Goal: Task Accomplishment & Management: Complete application form

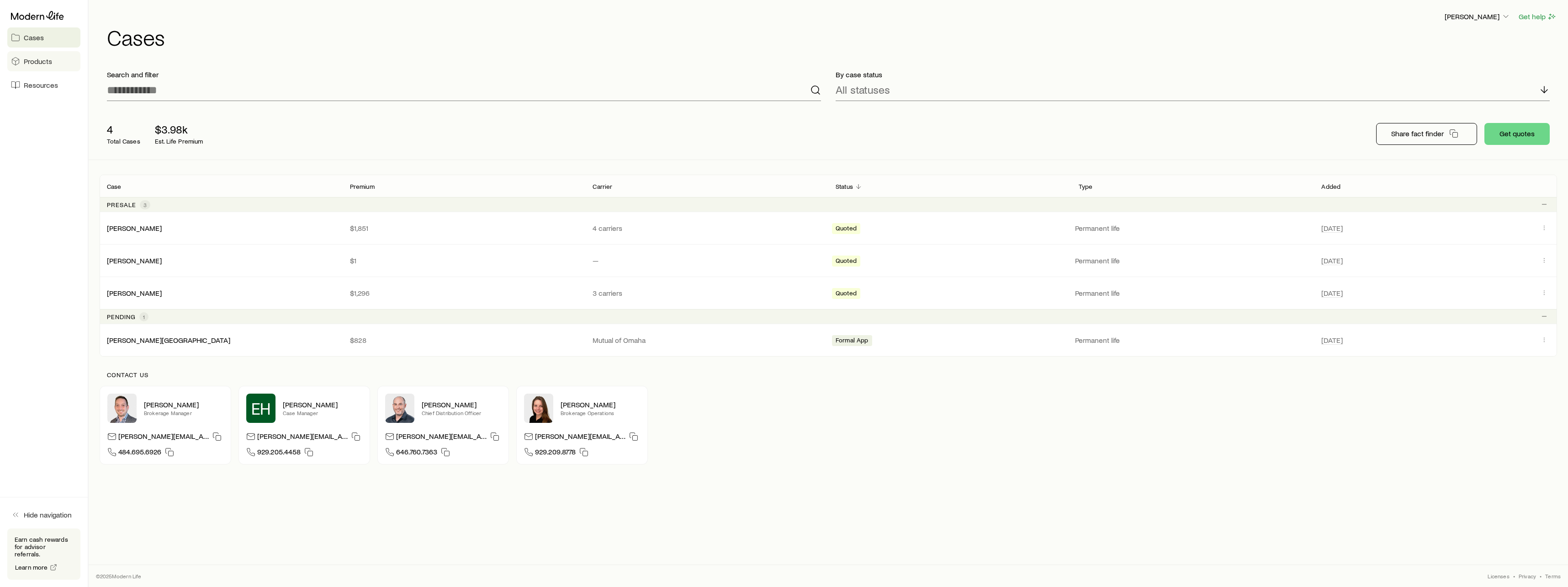
click at [34, 60] on span "Products" at bounding box center [38, 61] width 29 height 9
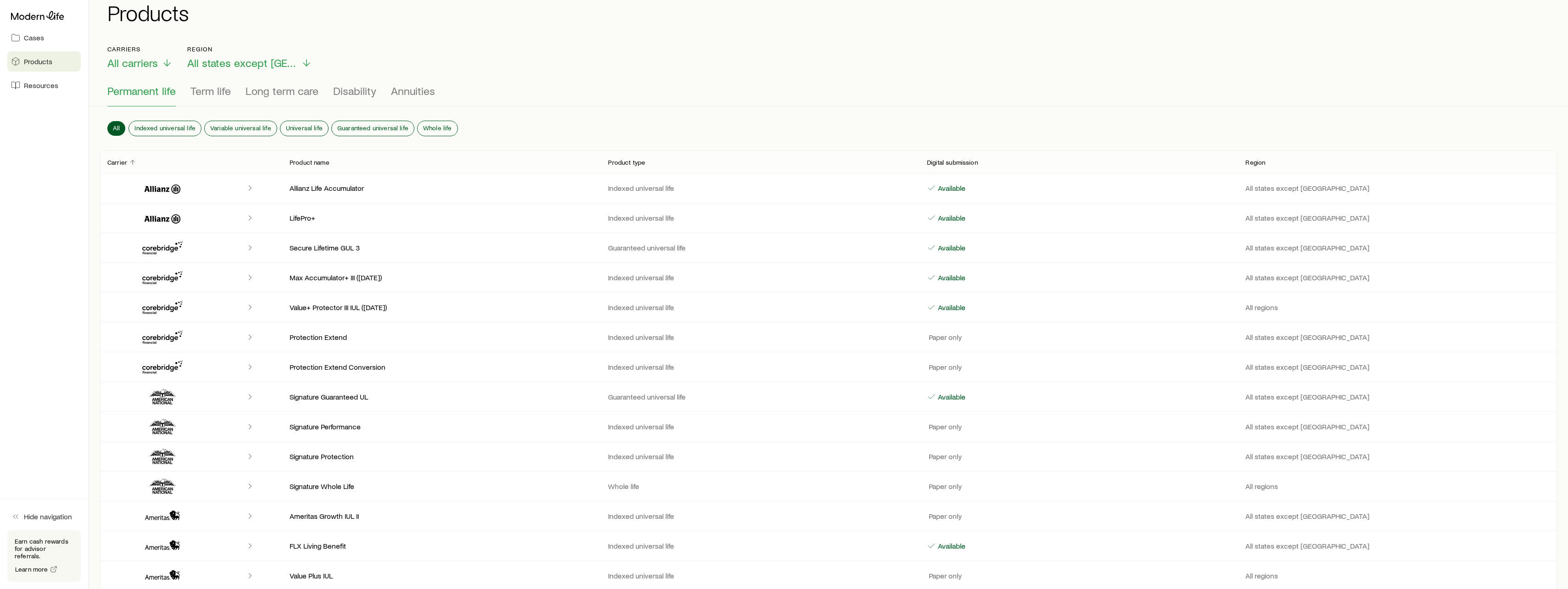
scroll to position [46, 0]
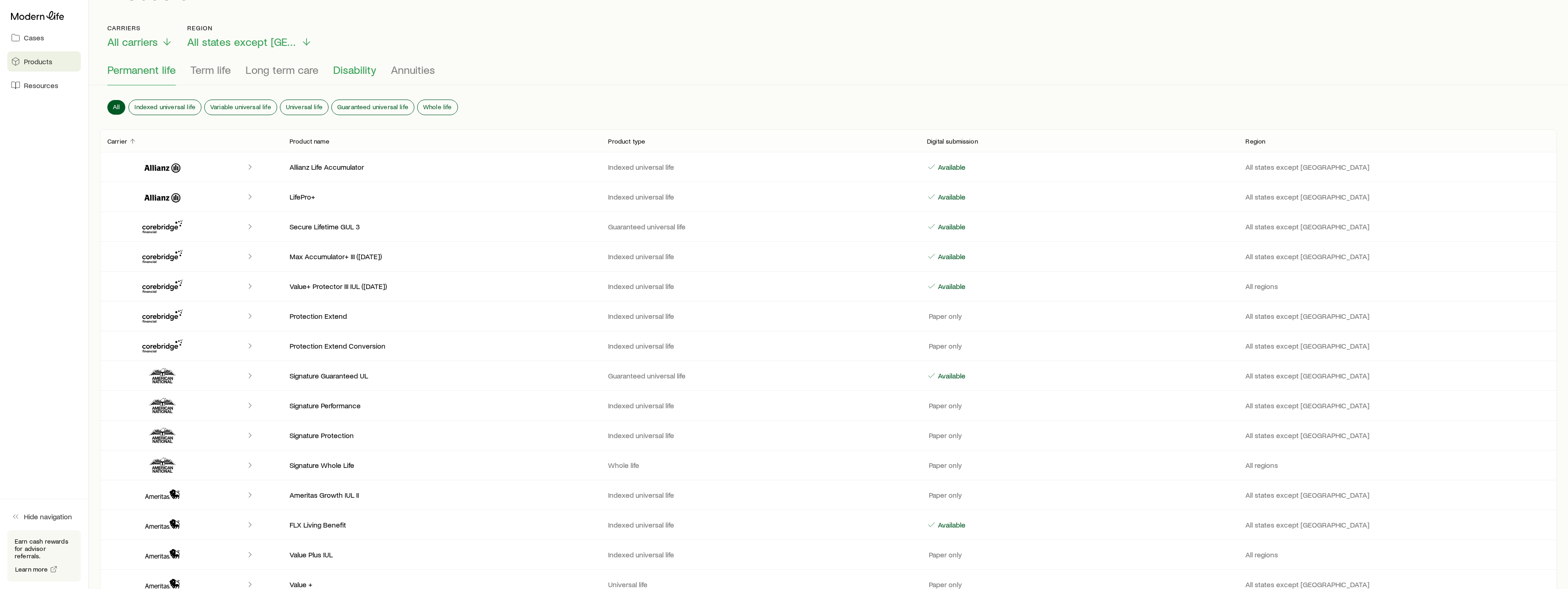
click at [348, 69] on span "Disability" at bounding box center [355, 70] width 43 height 13
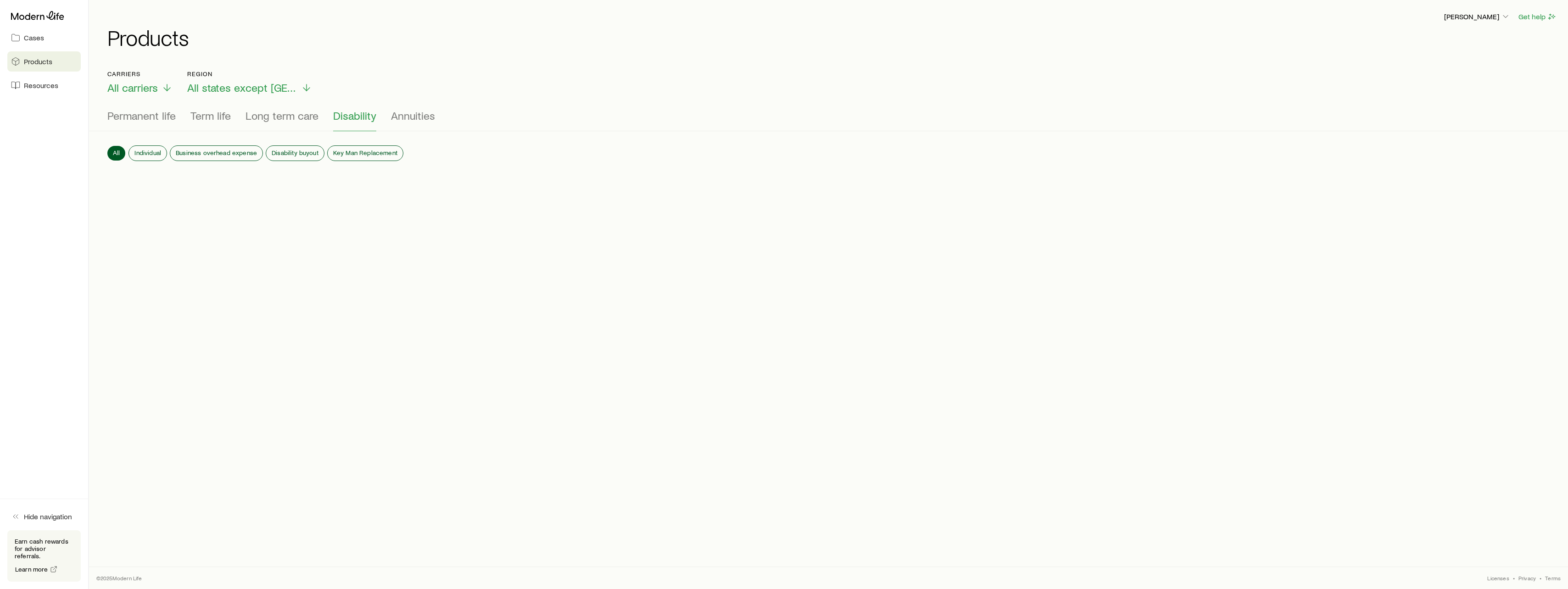
scroll to position [0, 0]
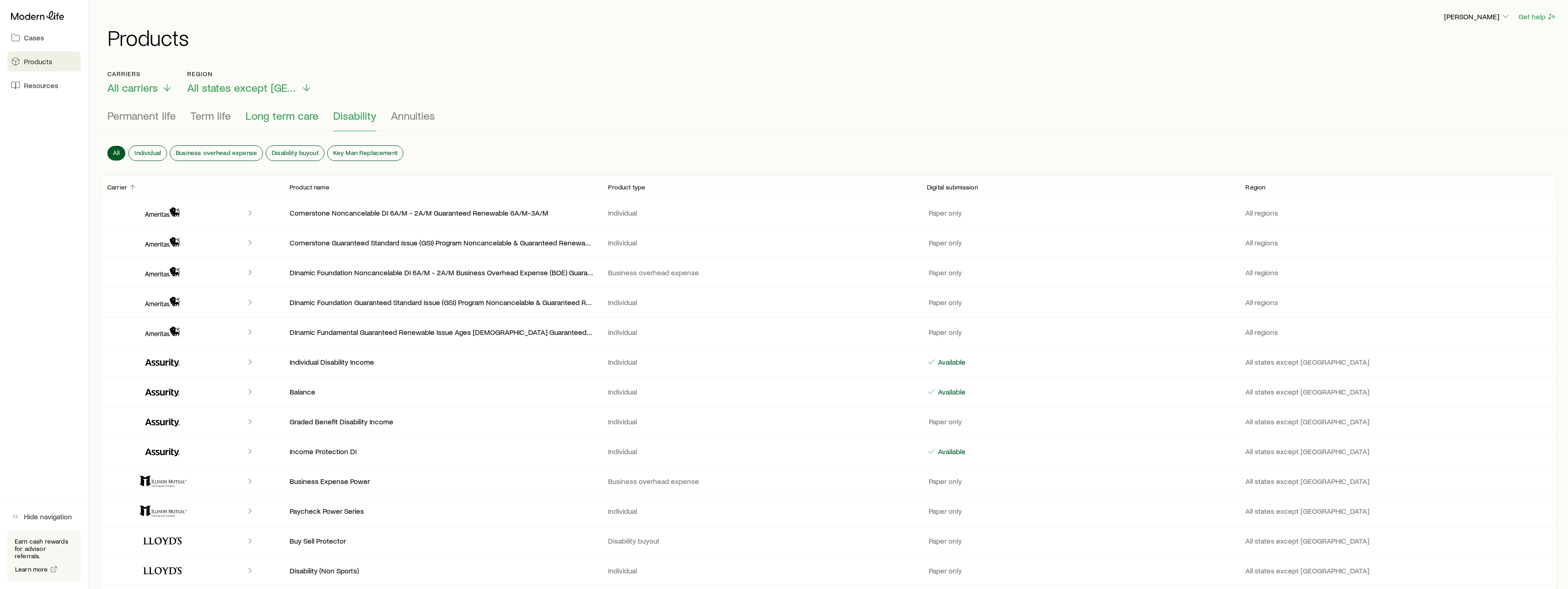
click at [290, 117] on span "Long term care" at bounding box center [282, 115] width 73 height 13
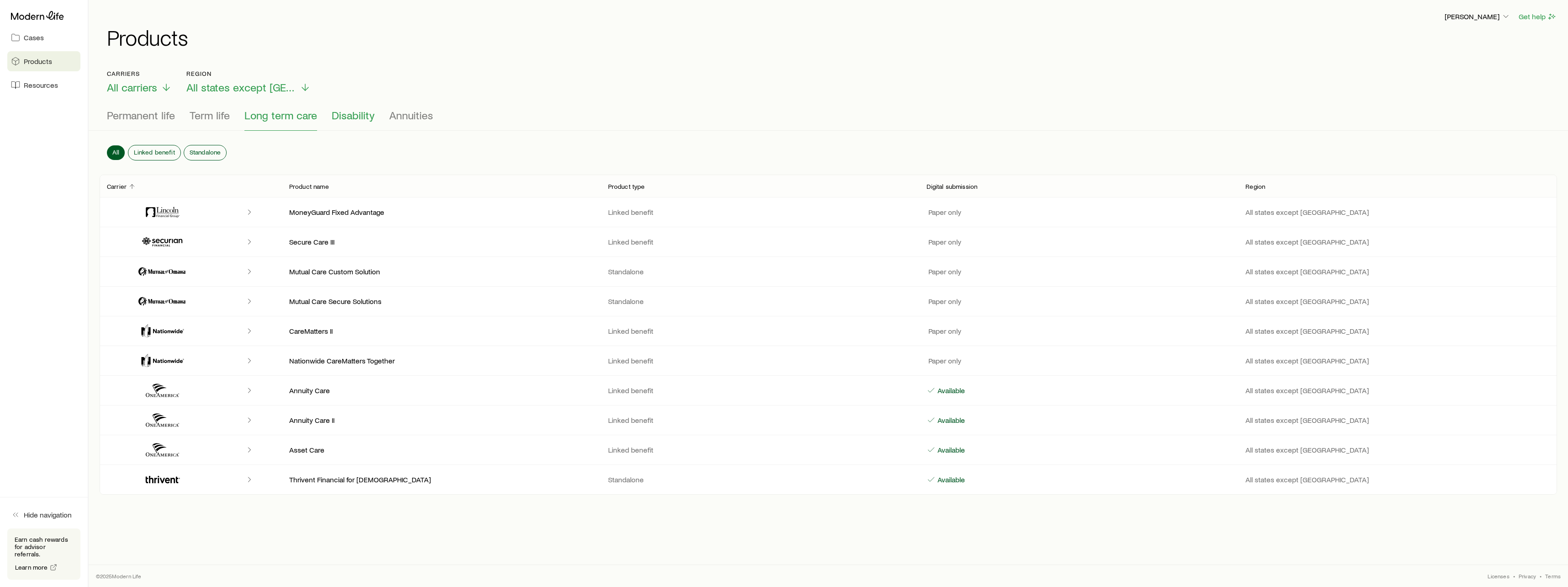
click at [347, 117] on span "Disability" at bounding box center [353, 115] width 43 height 13
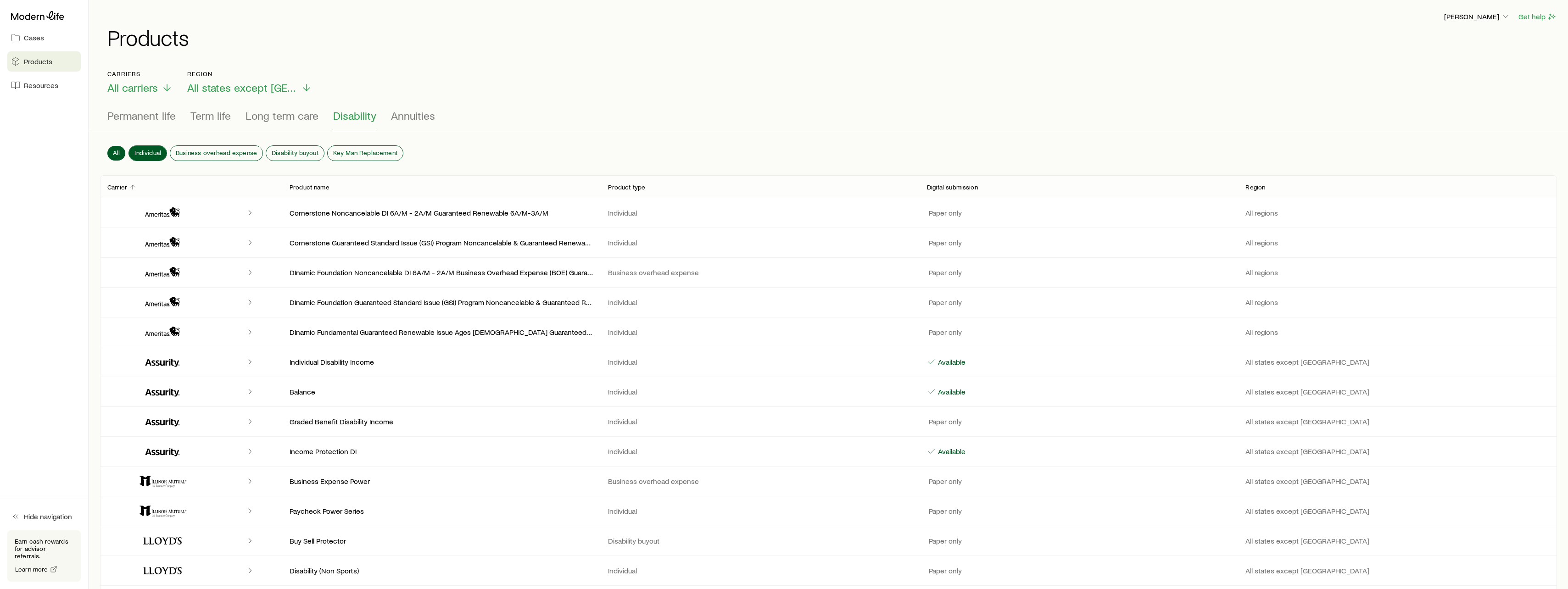
click at [150, 149] on span "Individual" at bounding box center [148, 153] width 27 height 7
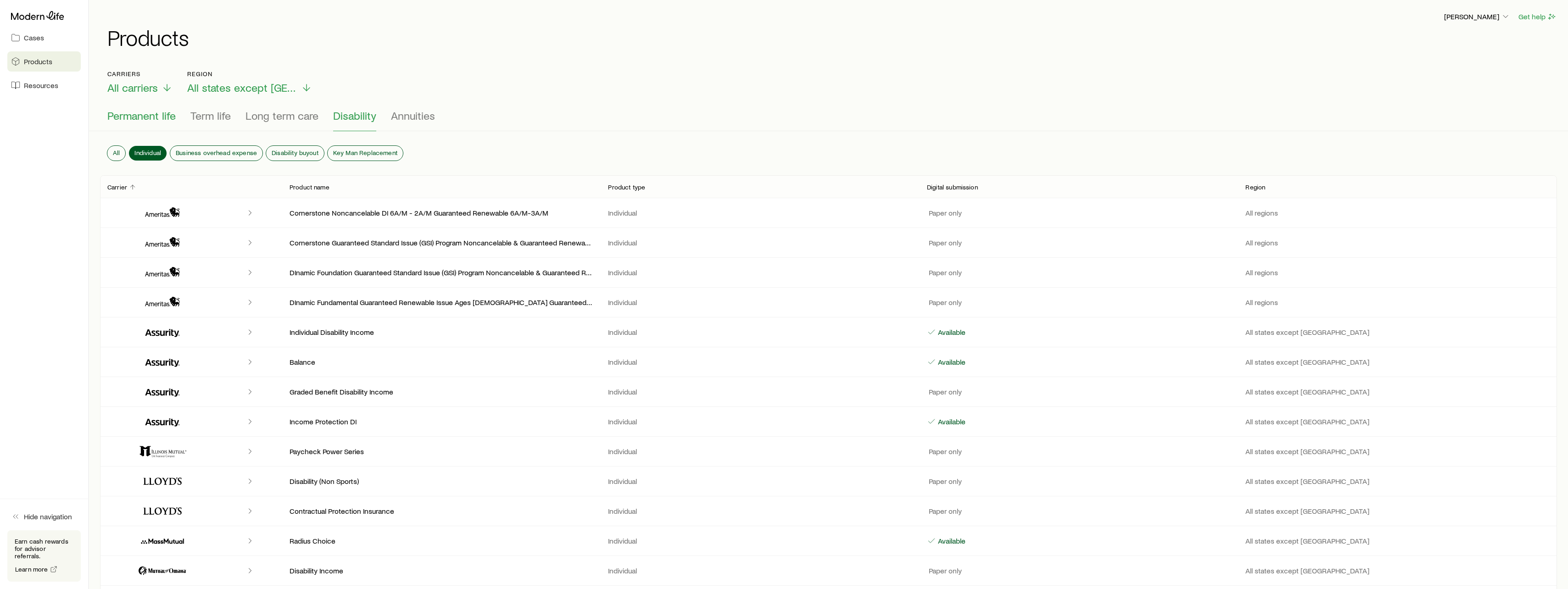
click at [151, 116] on span "Permanent life" at bounding box center [142, 115] width 68 height 13
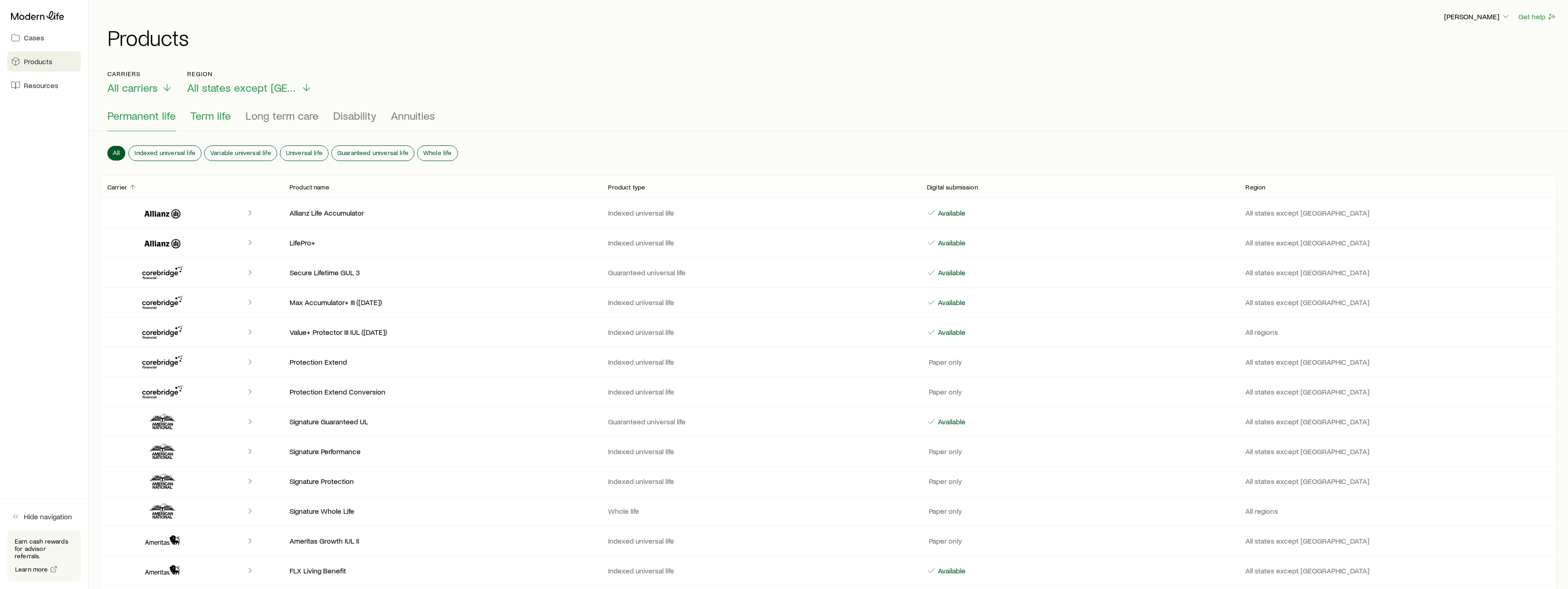
click at [227, 114] on span "Term life" at bounding box center [210, 115] width 40 height 13
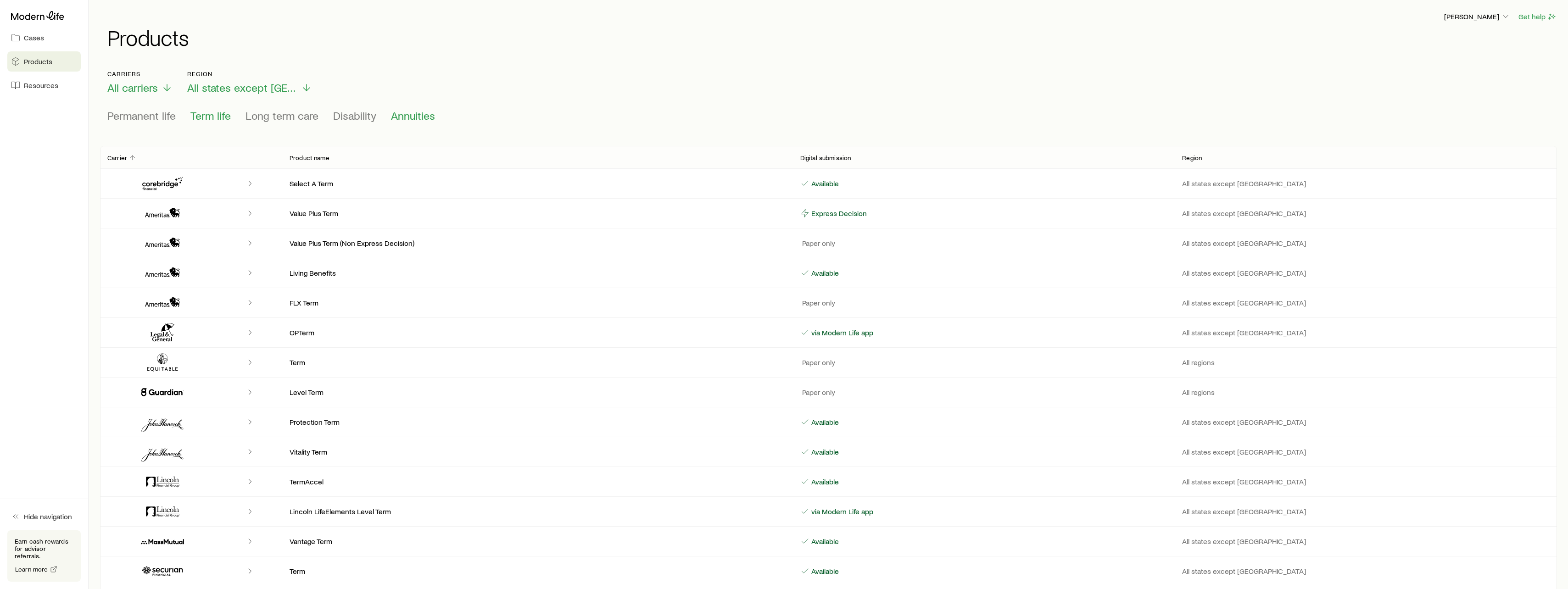
click at [416, 119] on span "Annuities" at bounding box center [413, 115] width 44 height 13
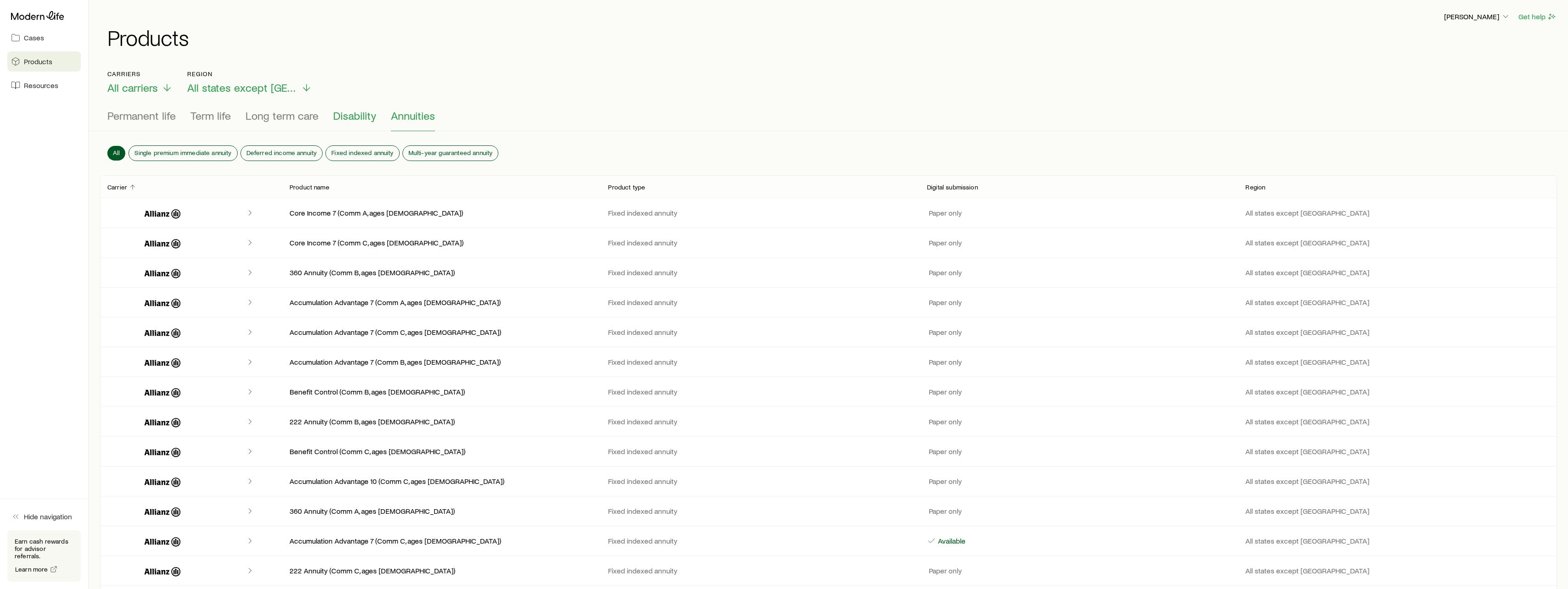
click at [339, 115] on span "Disability" at bounding box center [355, 115] width 43 height 13
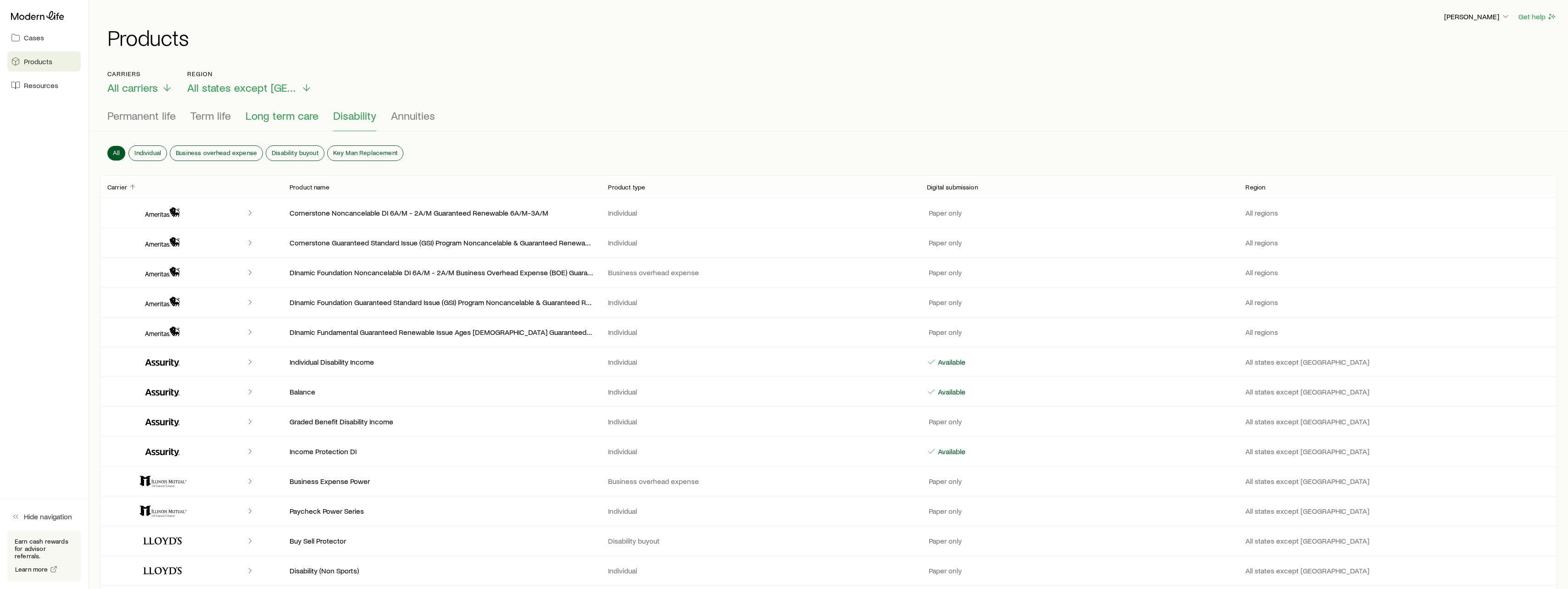
click at [290, 119] on span "Long term care" at bounding box center [282, 115] width 73 height 13
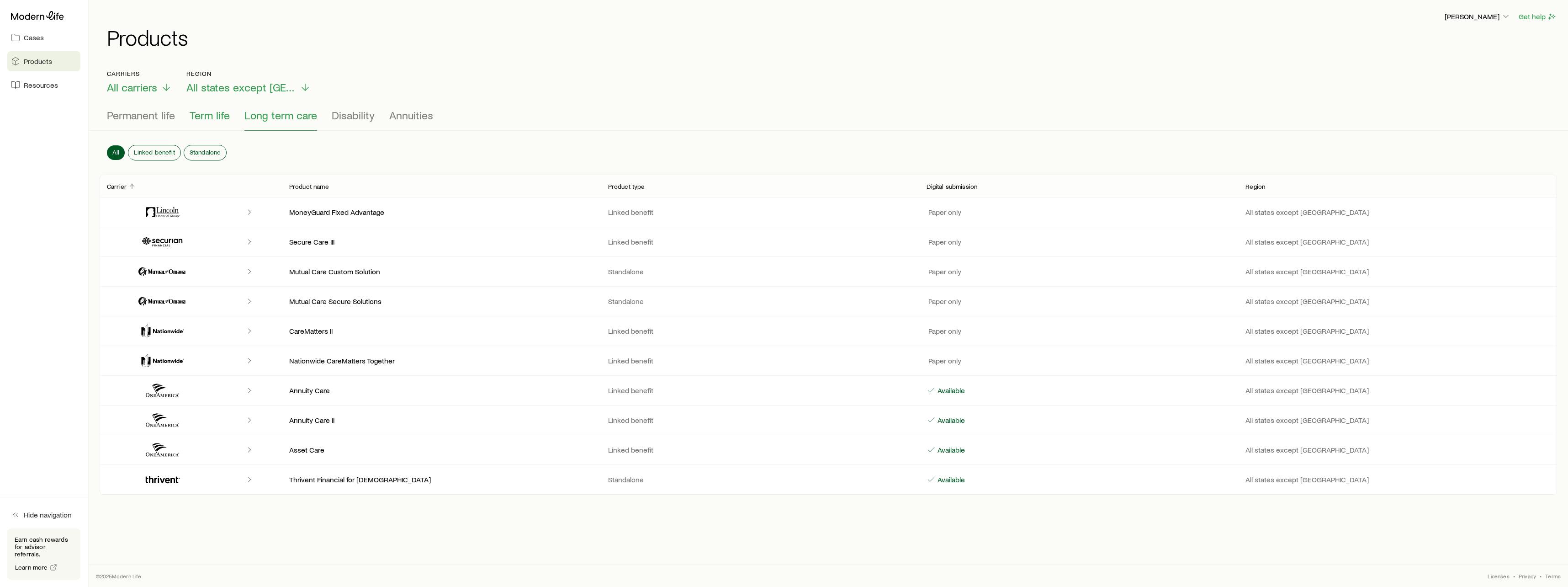
drag, startPoint x: 258, startPoint y: 122, endPoint x: 214, endPoint y: 118, distance: 44.2
click at [249, 123] on button "Long term care" at bounding box center [281, 120] width 72 height 22
click at [206, 116] on span "Term life" at bounding box center [209, 115] width 40 height 13
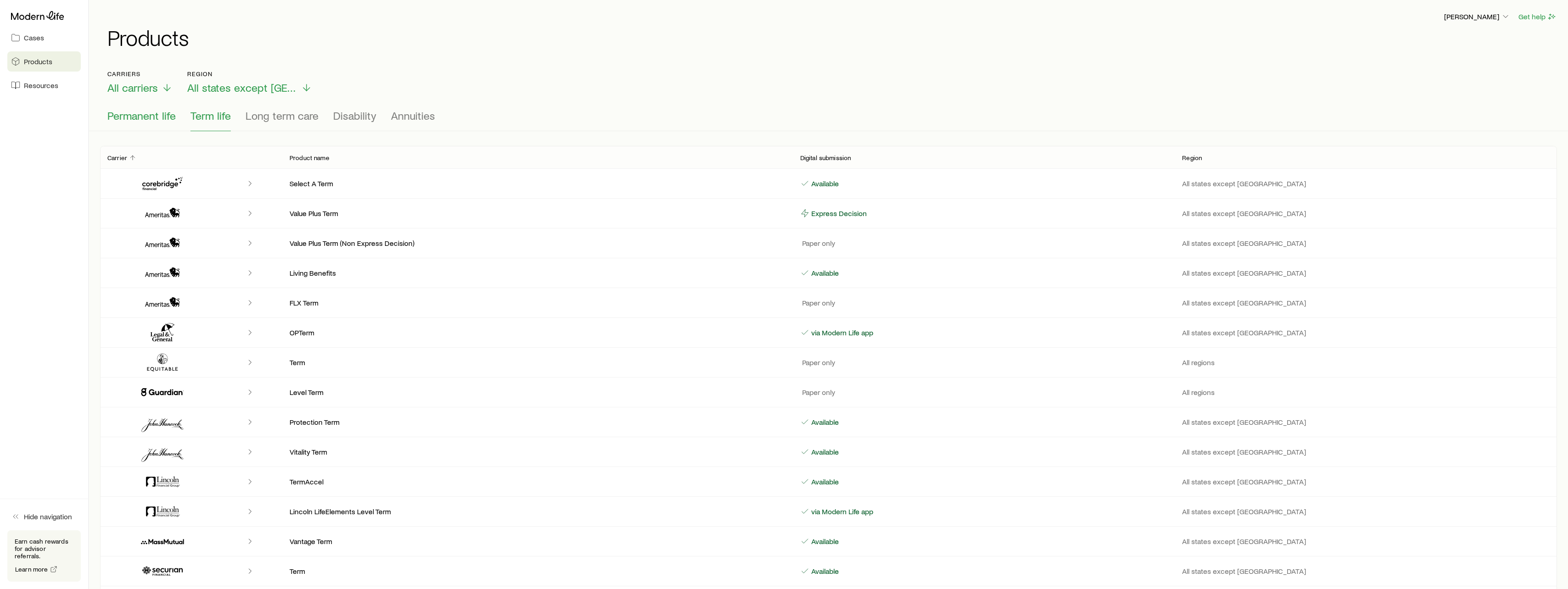
click at [149, 115] on span "Permanent life" at bounding box center [142, 115] width 68 height 13
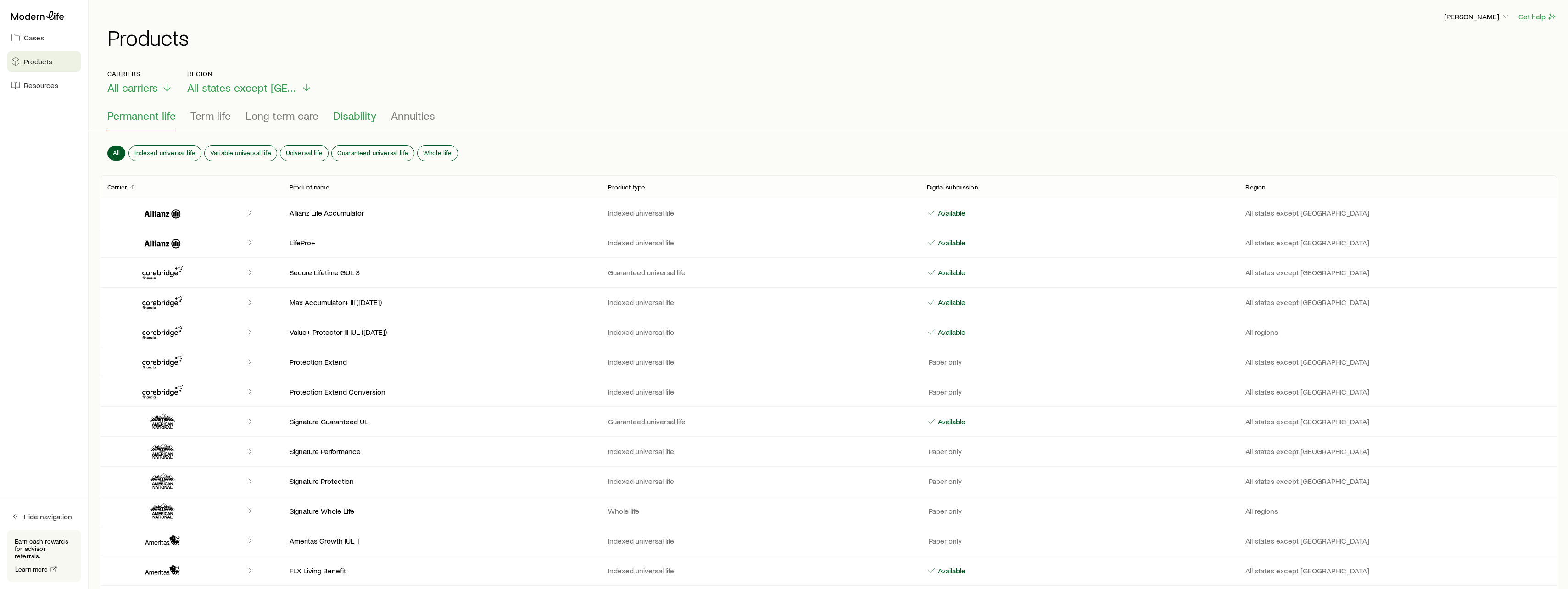
click at [352, 113] on span "Disability" at bounding box center [355, 115] width 43 height 13
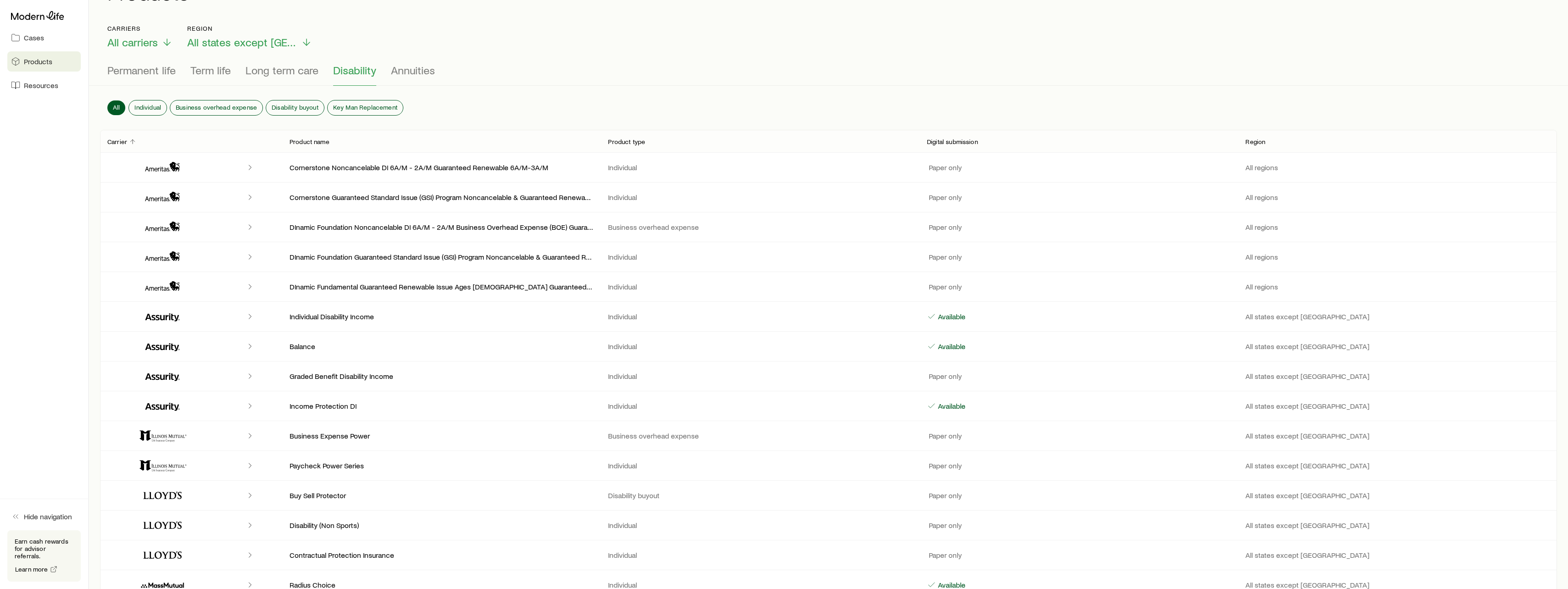
scroll to position [46, 0]
drag, startPoint x: 273, startPoint y: 71, endPoint x: 279, endPoint y: 75, distance: 7.2
click at [274, 71] on span "Long term care" at bounding box center [282, 70] width 73 height 13
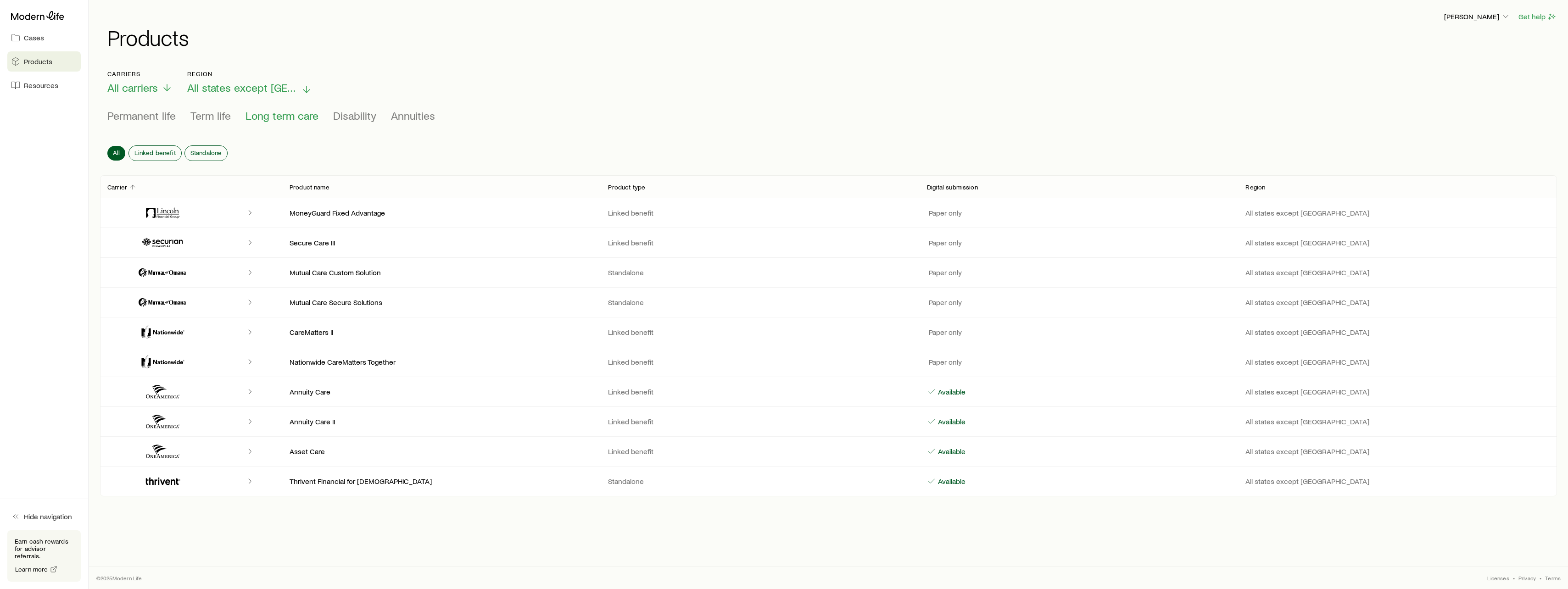
scroll to position [0, 0]
click at [355, 118] on span "Disability" at bounding box center [355, 115] width 43 height 13
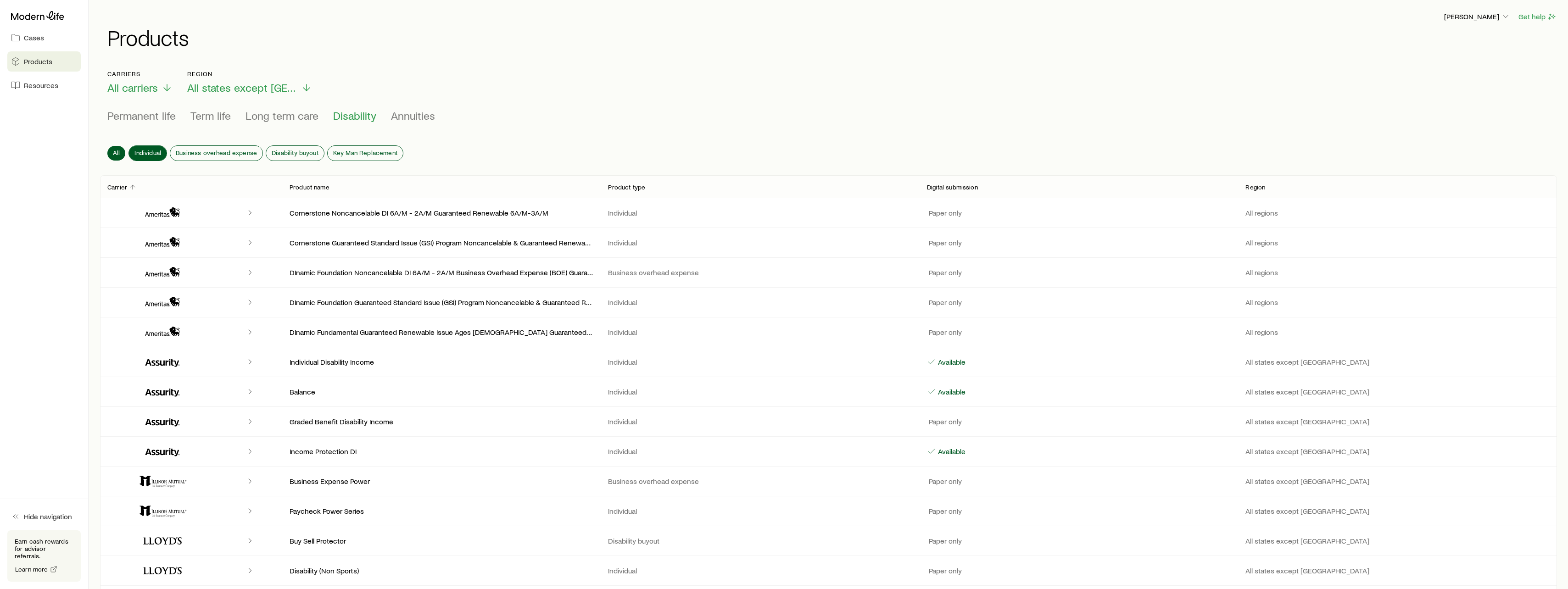
click at [150, 150] on span "Individual" at bounding box center [148, 153] width 27 height 7
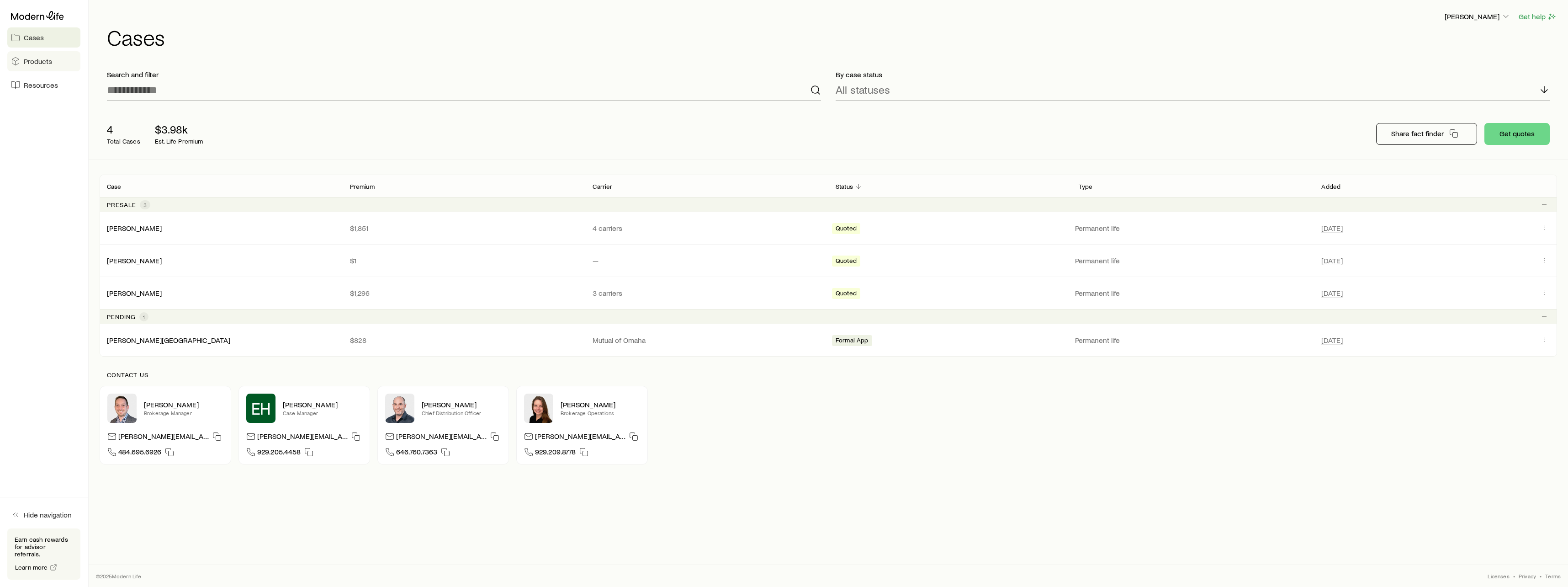
click at [50, 68] on link "Products" at bounding box center [44, 61] width 73 height 20
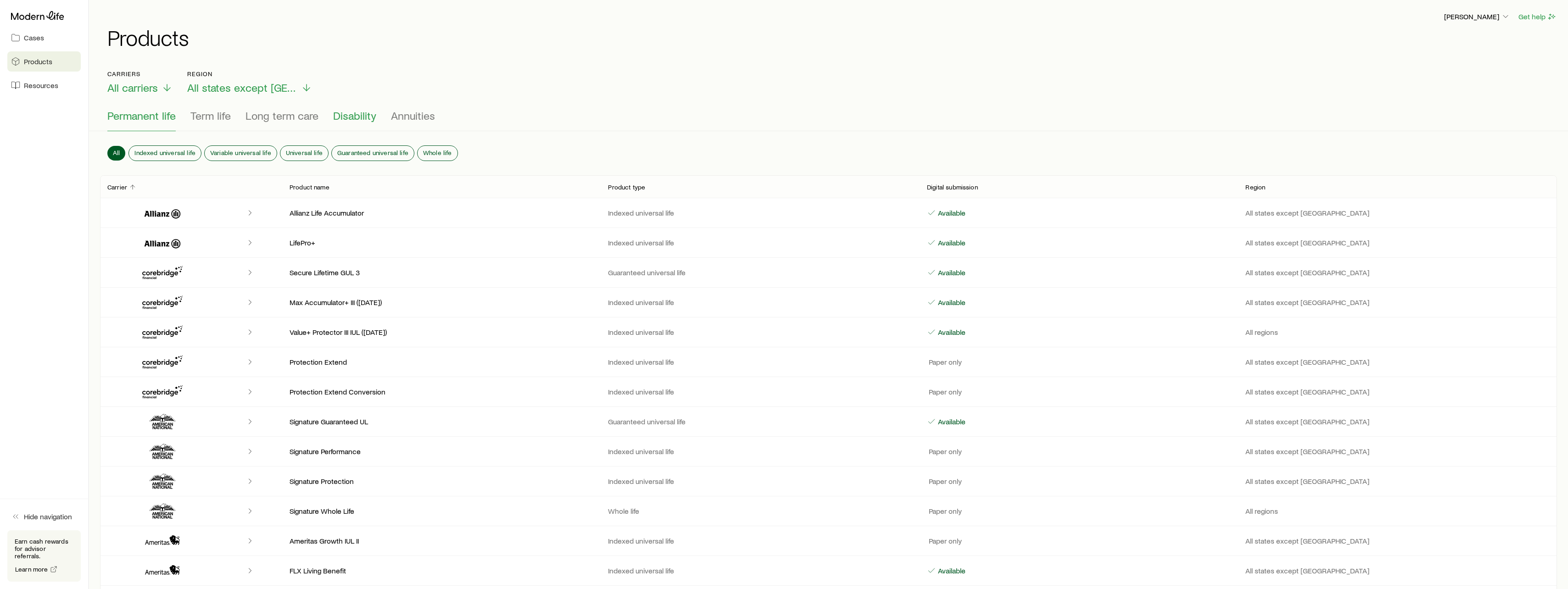
click at [347, 115] on span "Disability" at bounding box center [355, 115] width 43 height 13
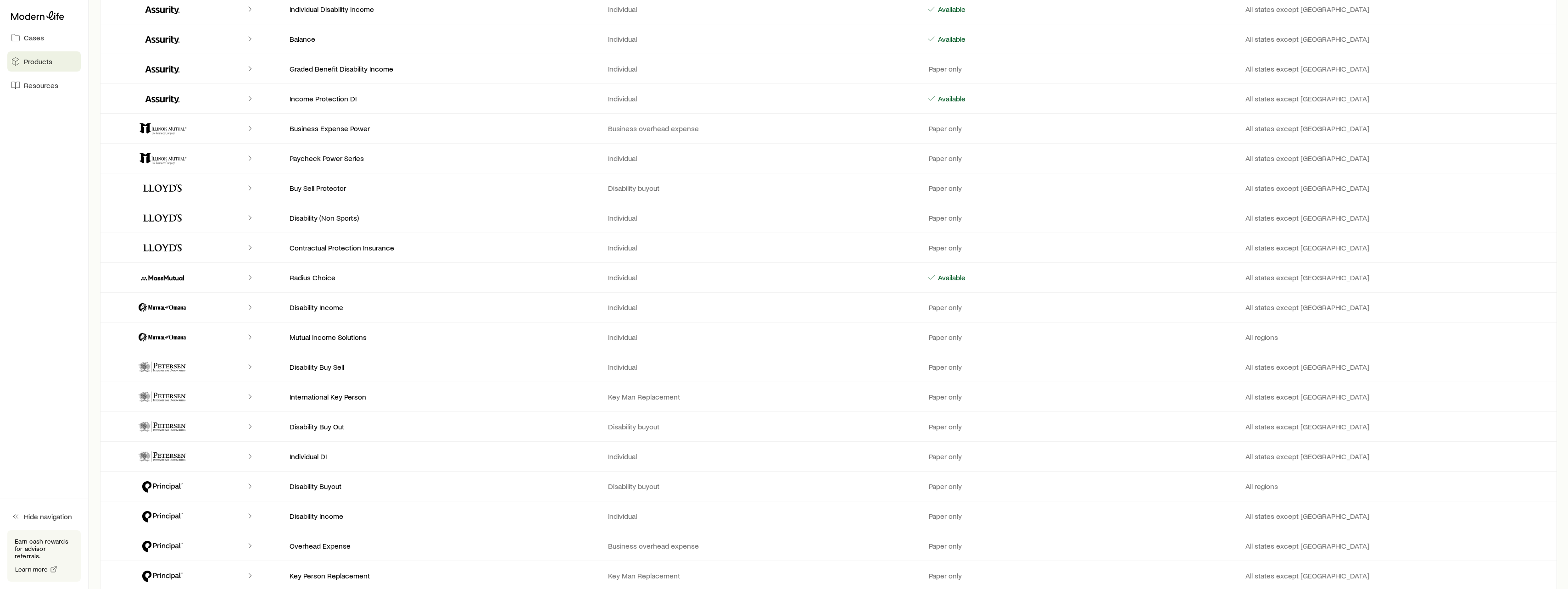
scroll to position [451, 0]
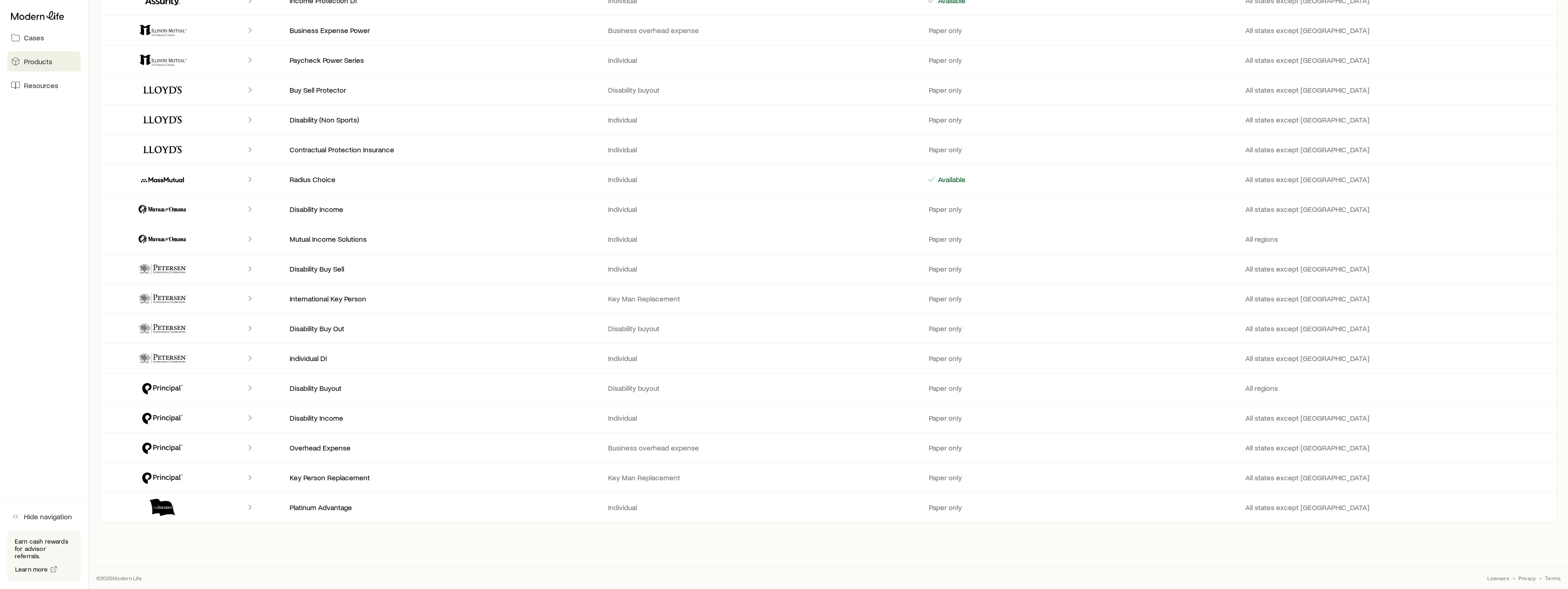
click at [306, 207] on p "Disability Income" at bounding box center [442, 209] width 304 height 9
click at [169, 211] on icon "Client cases" at bounding box center [163, 209] width 55 height 22
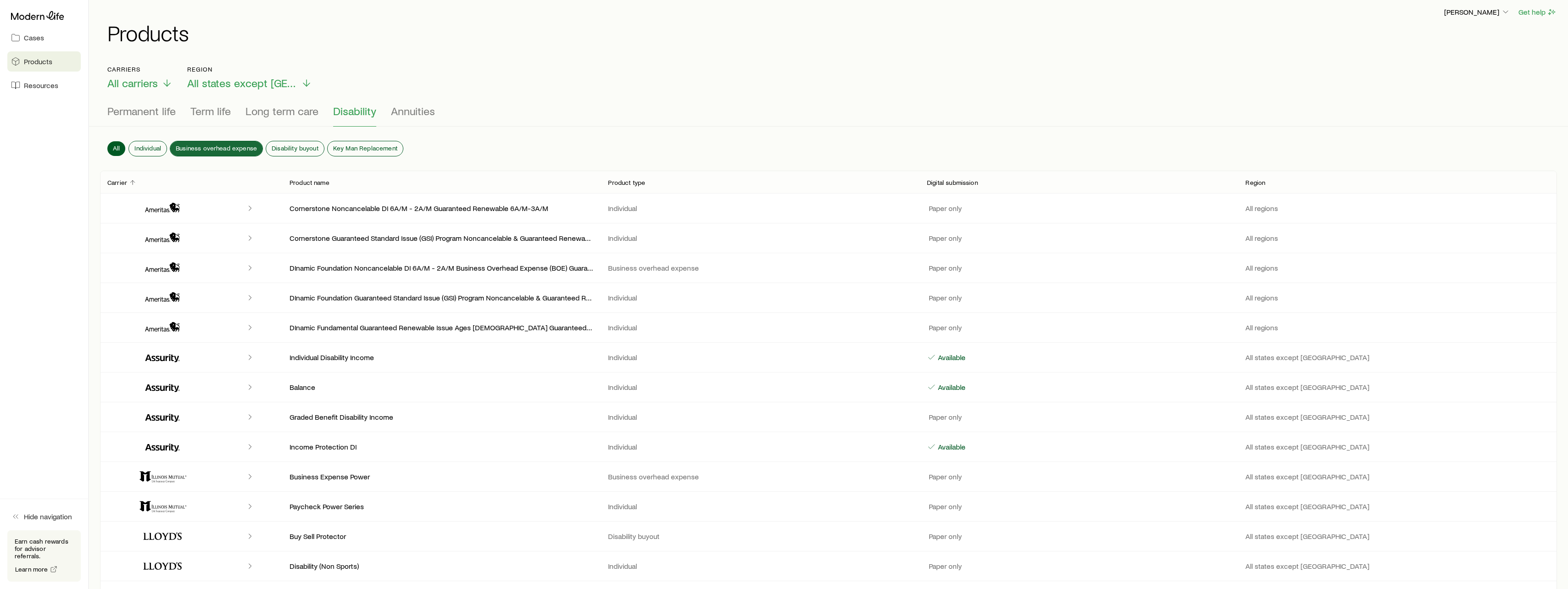
scroll to position [0, 0]
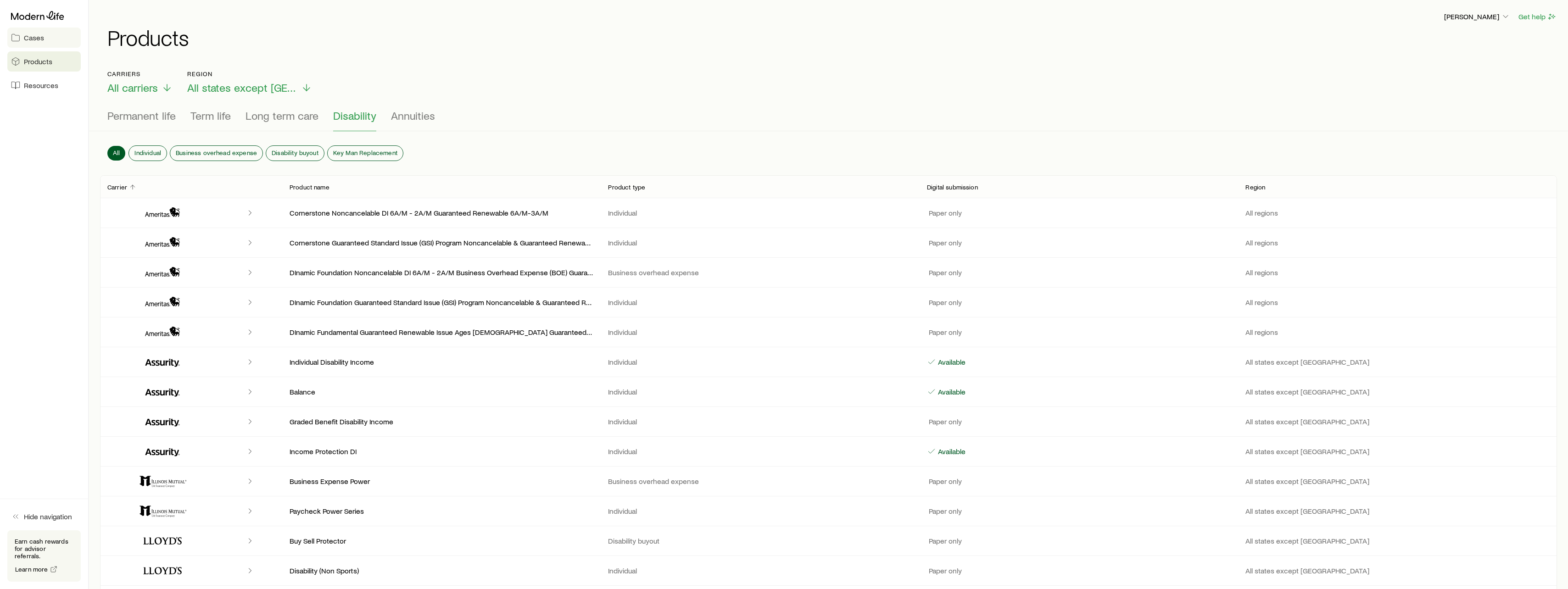
click at [37, 37] on span "Cases" at bounding box center [34, 37] width 20 height 9
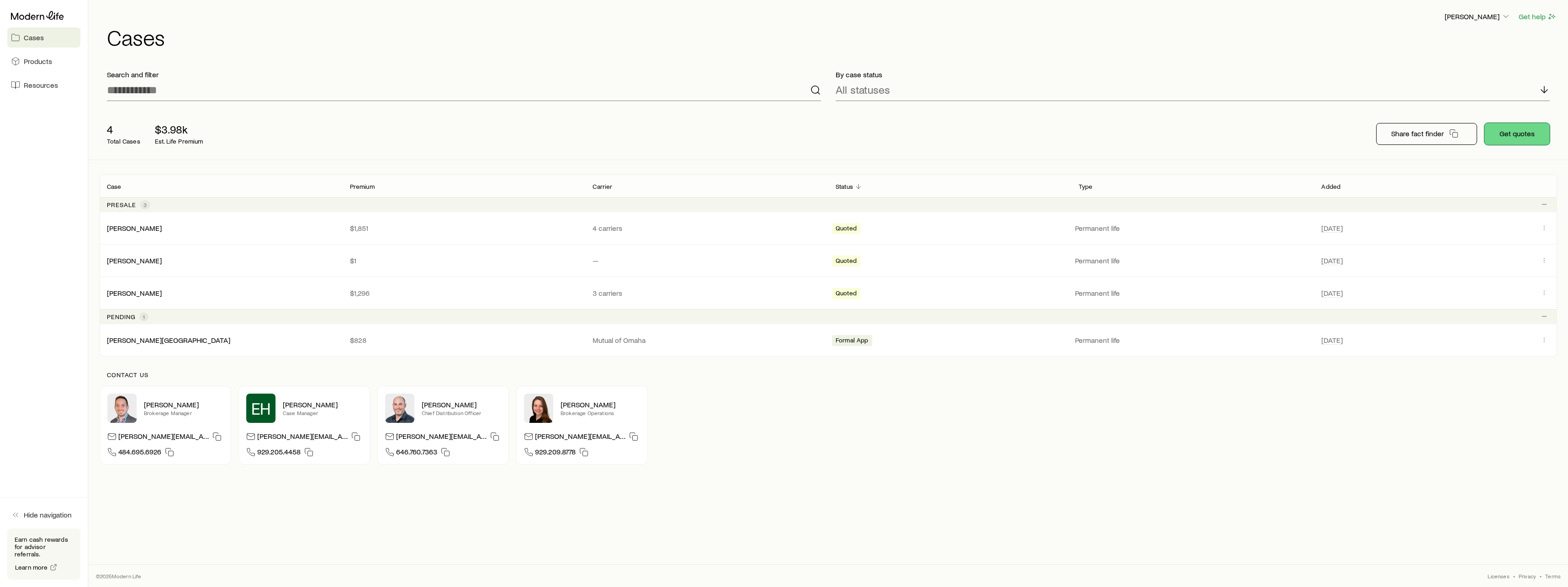
click at [1531, 133] on button "Get quotes" at bounding box center [1517, 134] width 65 height 22
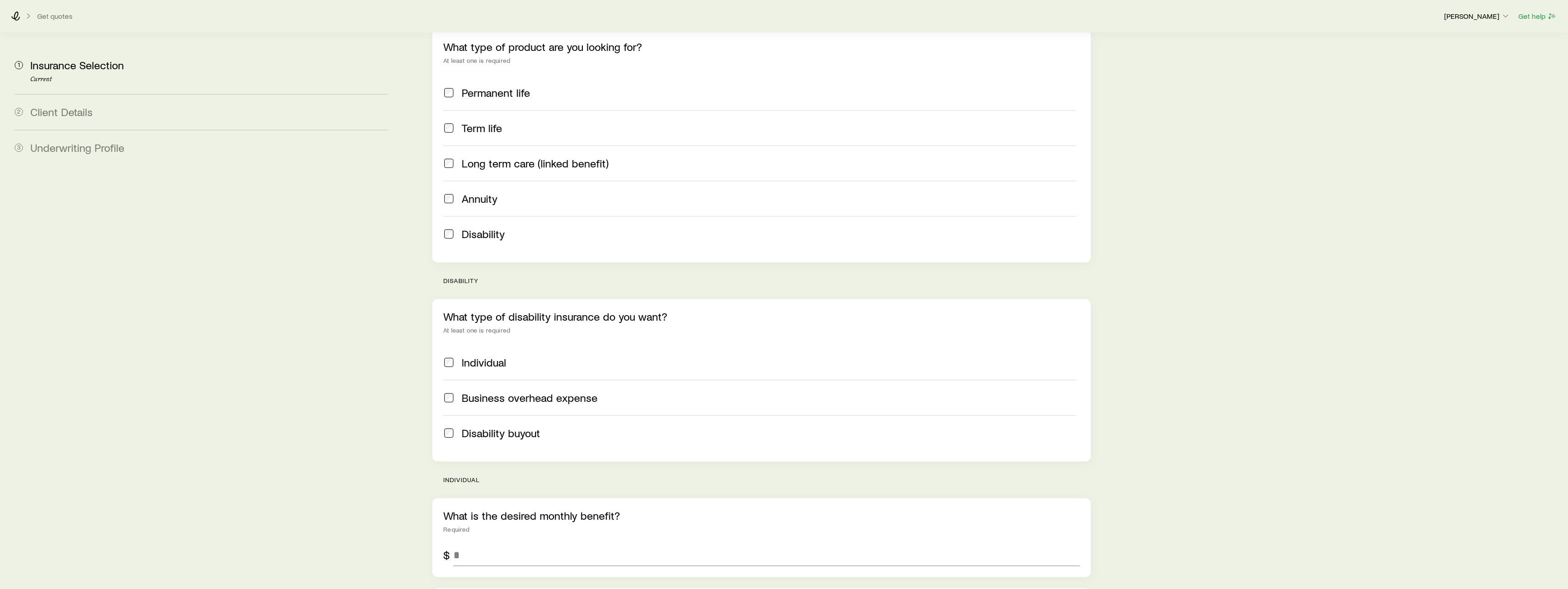
scroll to position [229, 0]
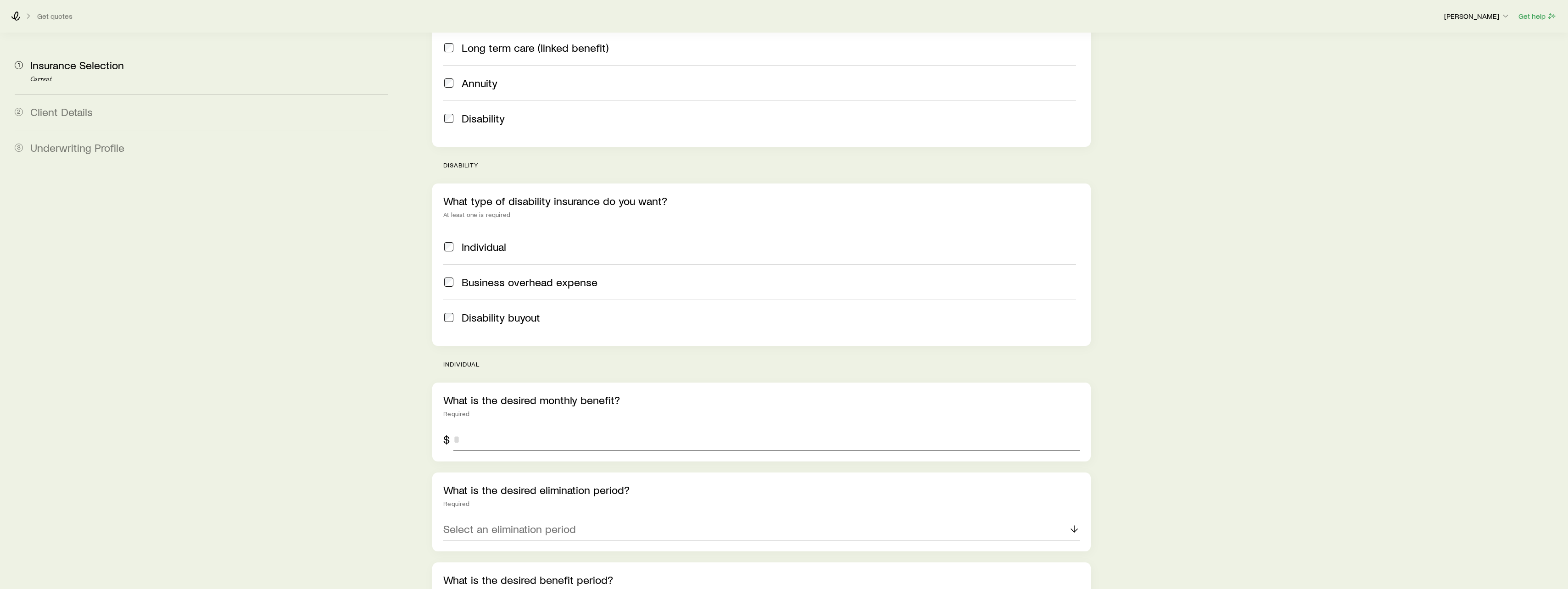
click at [495, 430] on input "tel" at bounding box center [767, 439] width 627 height 22
type input "*****"
drag, startPoint x: 294, startPoint y: 428, endPoint x: 383, endPoint y: 425, distance: 89.1
click at [301, 430] on aside "1 Insurance Selection Current 2 Client Details 3 Underwriting Profile" at bounding box center [201, 309] width 388 height 1010
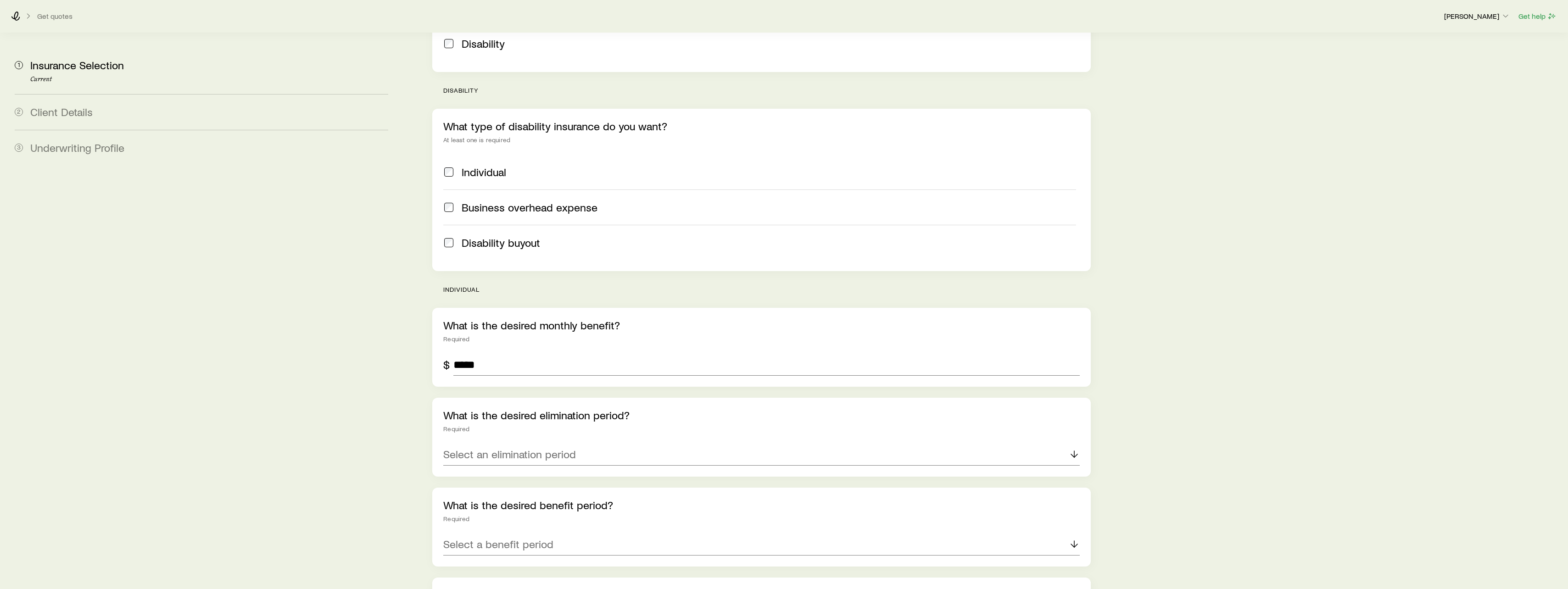
scroll to position [321, 0]
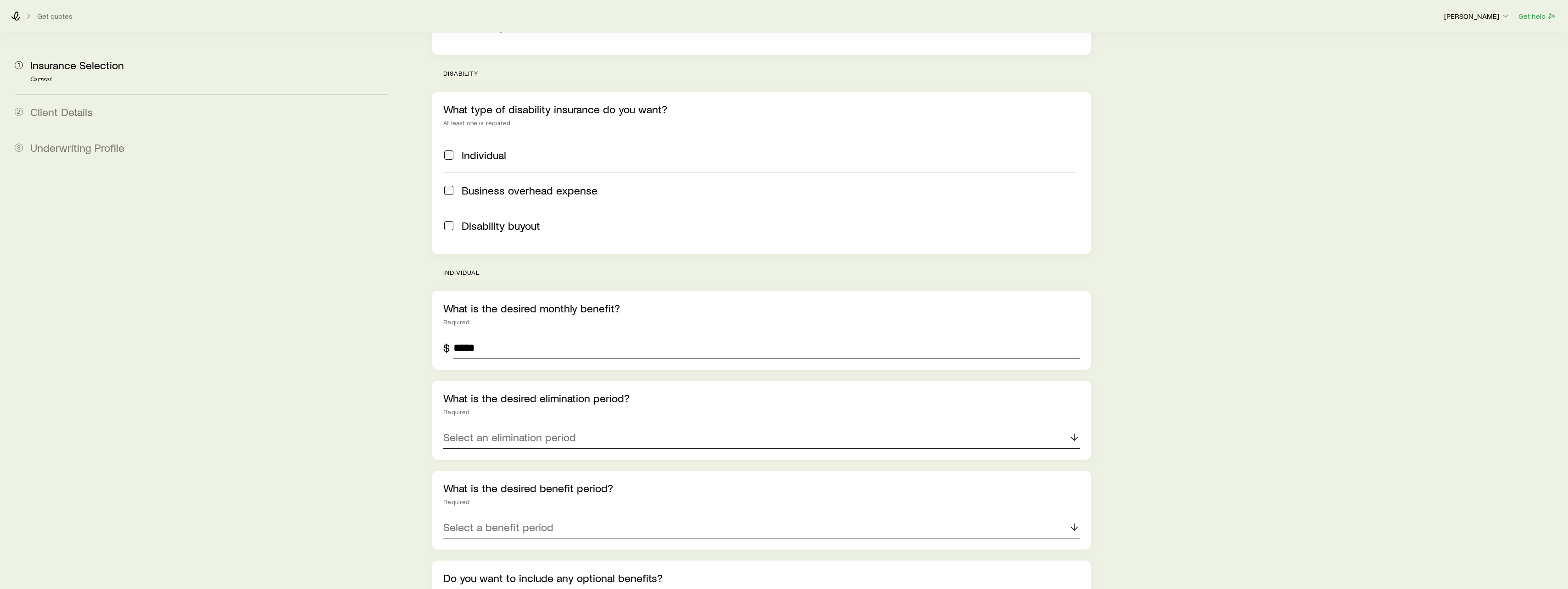
click at [1075, 431] on icon at bounding box center [1074, 437] width 11 height 11
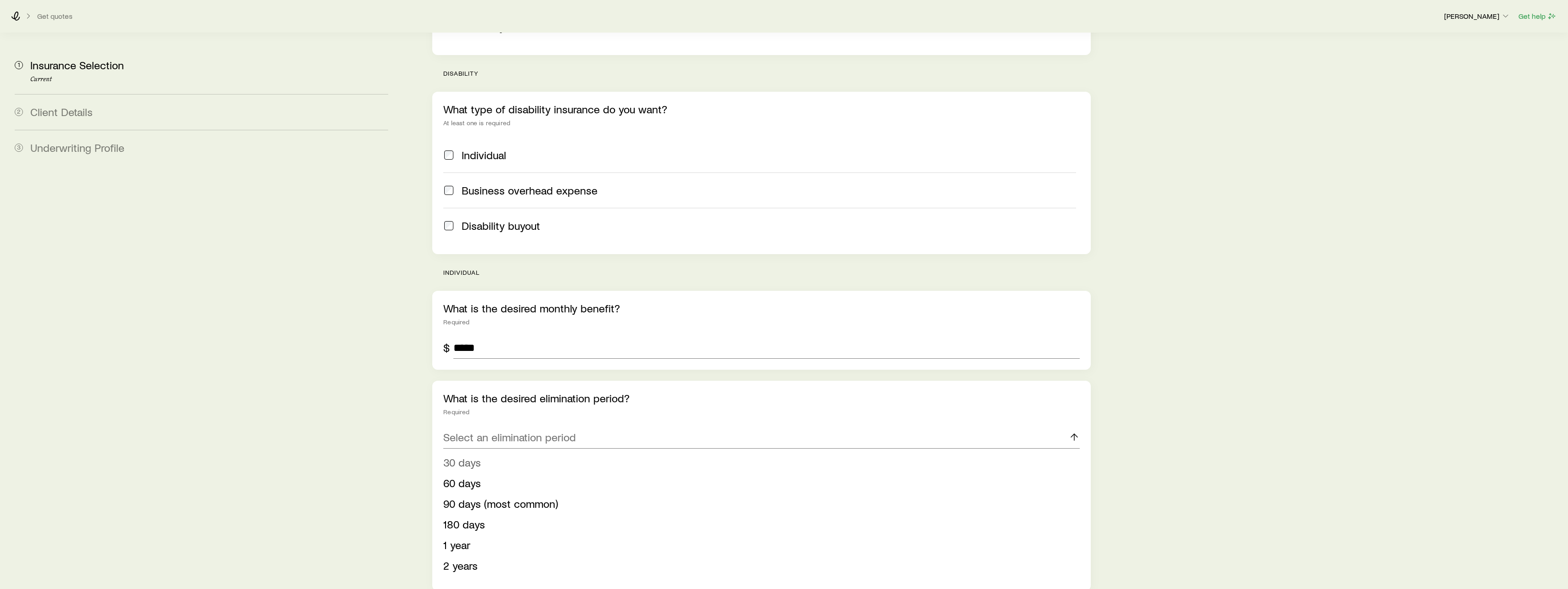
click at [482, 452] on li "30 days" at bounding box center [759, 463] width 631 height 21
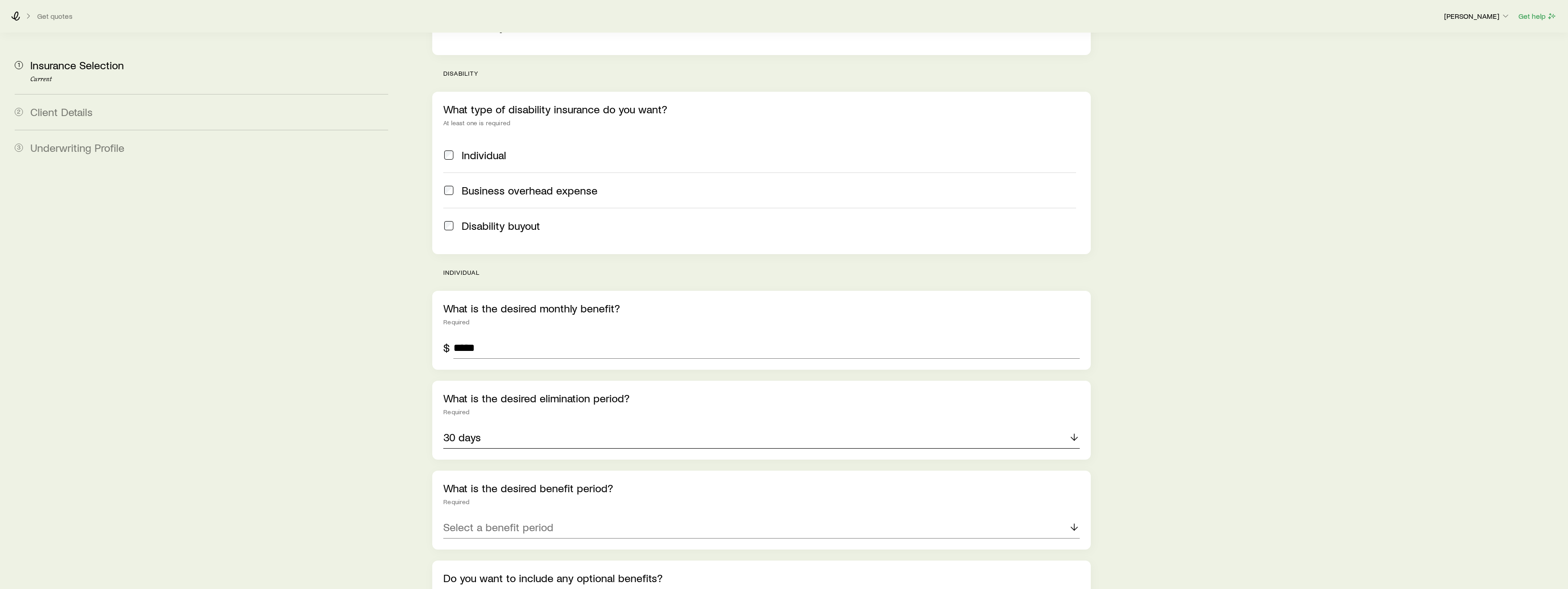
click at [1075, 431] on icon at bounding box center [1074, 437] width 11 height 11
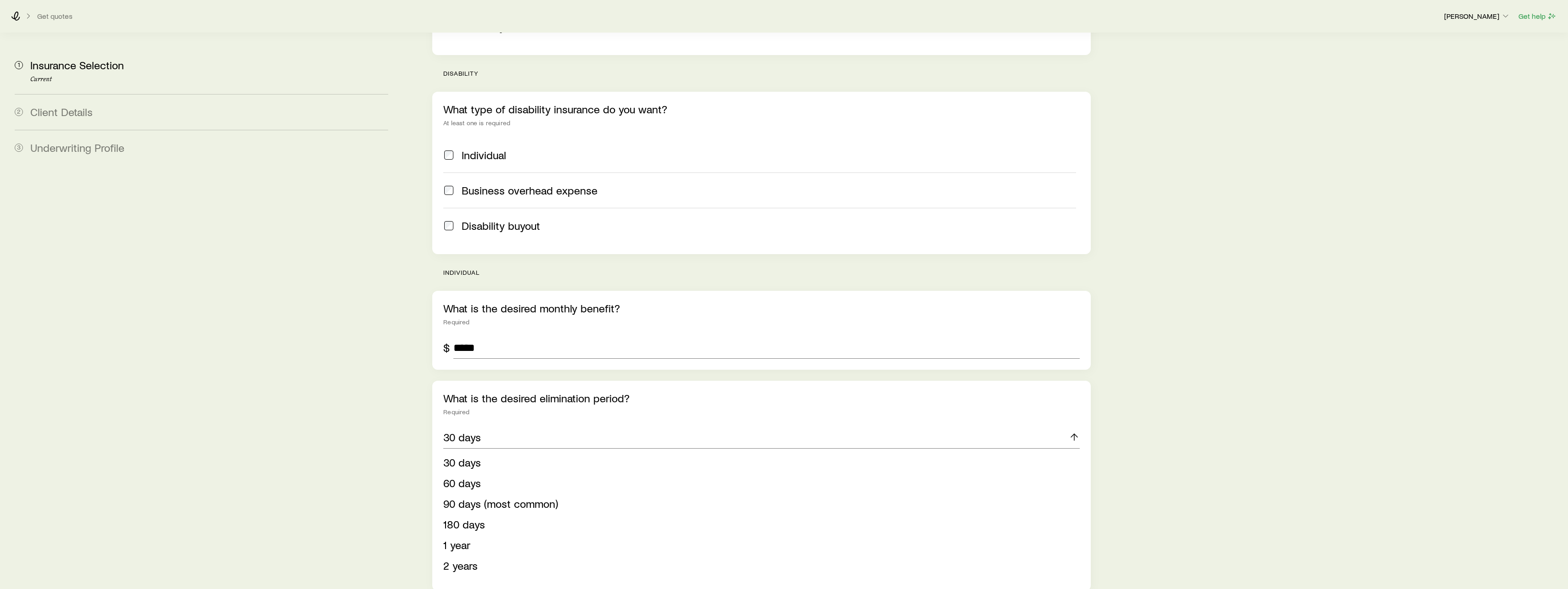
click at [359, 426] on aside "1 Insurance Selection Current 2 Client Details 3 Underwriting Profile" at bounding box center [201, 282] width 388 height 1141
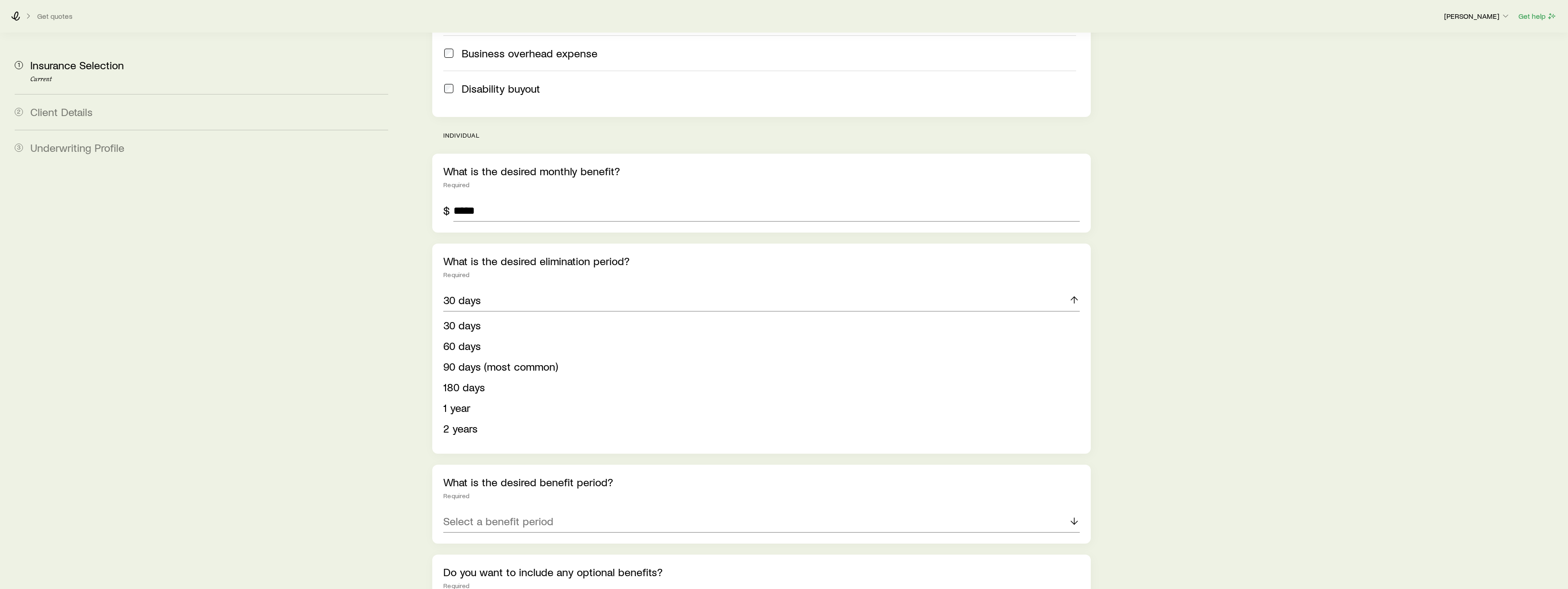
scroll to position [459, 0]
click at [1072, 515] on icon at bounding box center [1074, 521] width 11 height 11
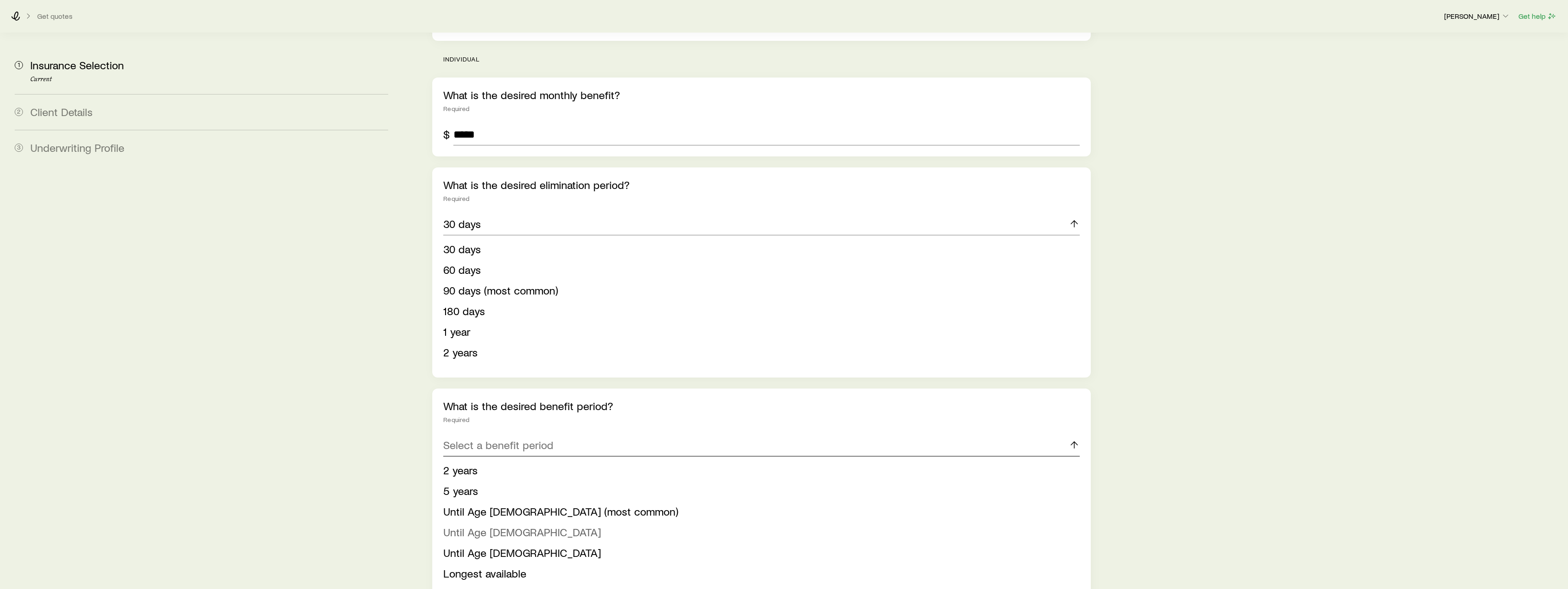
scroll to position [551, 0]
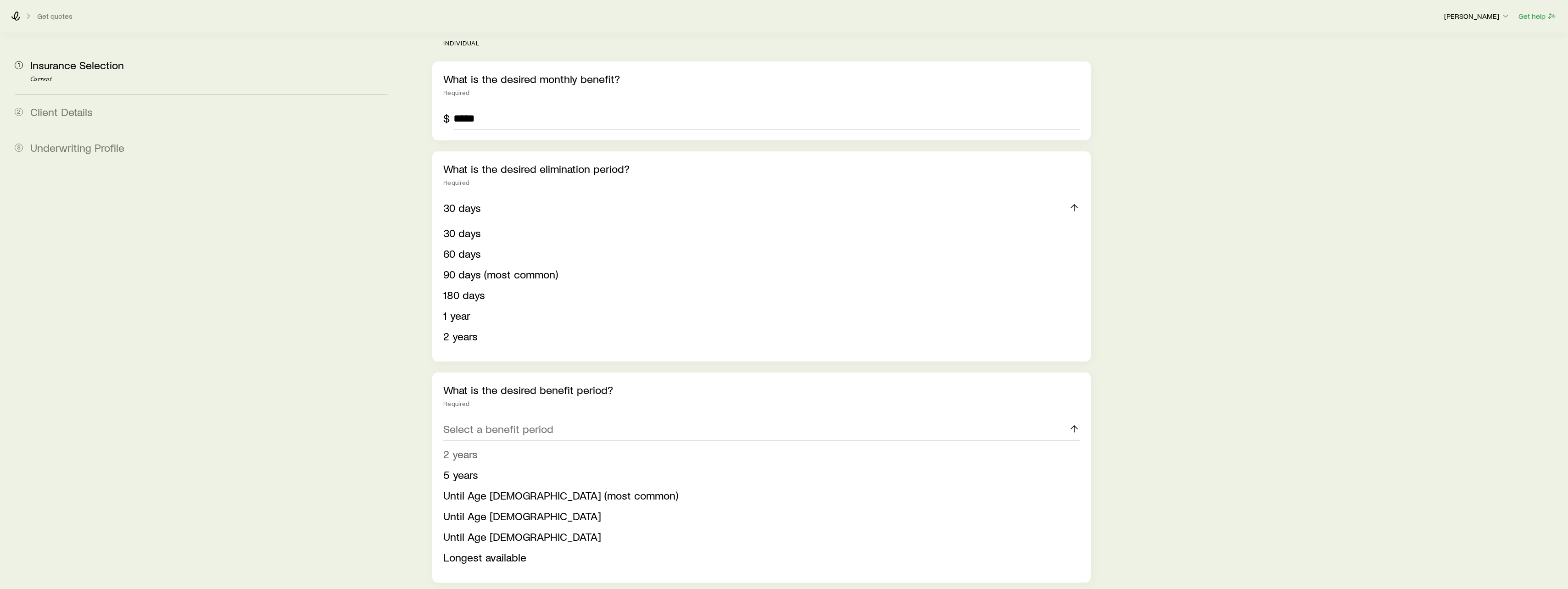
click at [462, 447] on span "2 years" at bounding box center [460, 454] width 34 height 13
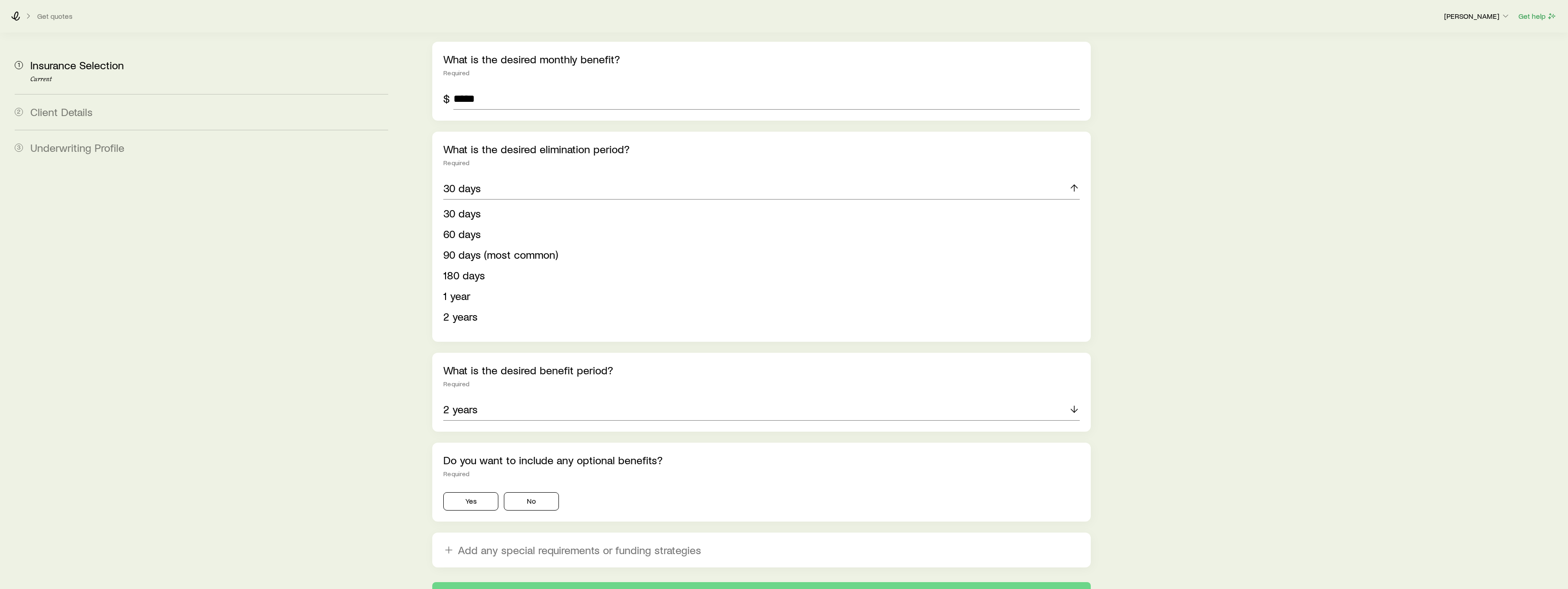
scroll to position [596, 0]
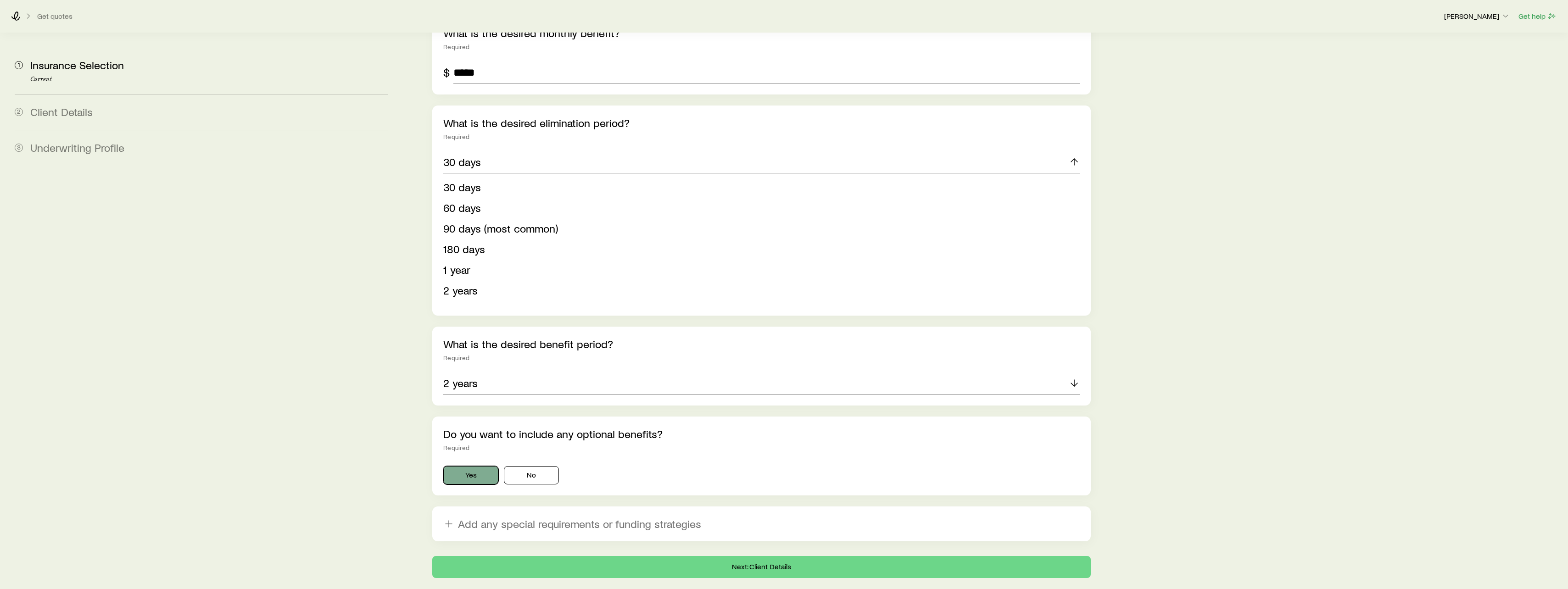
click at [479, 466] on button "Yes" at bounding box center [471, 475] width 55 height 18
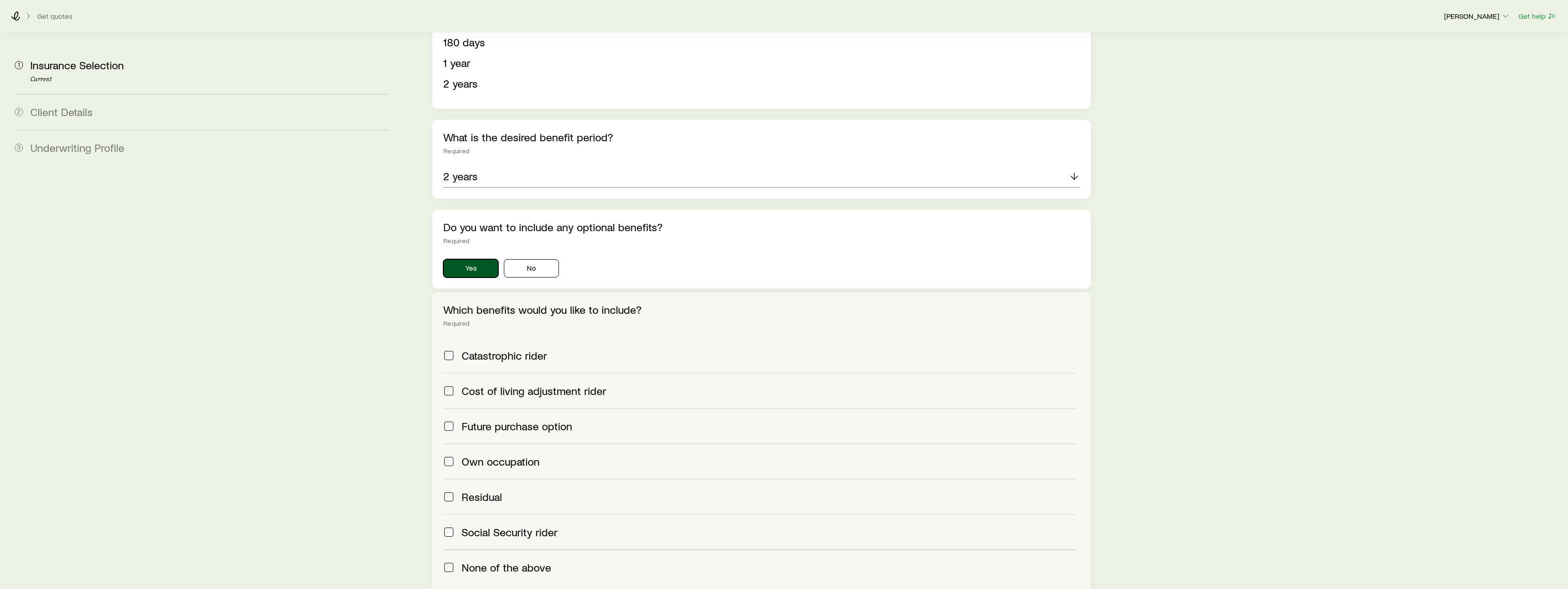
scroll to position [825, 0]
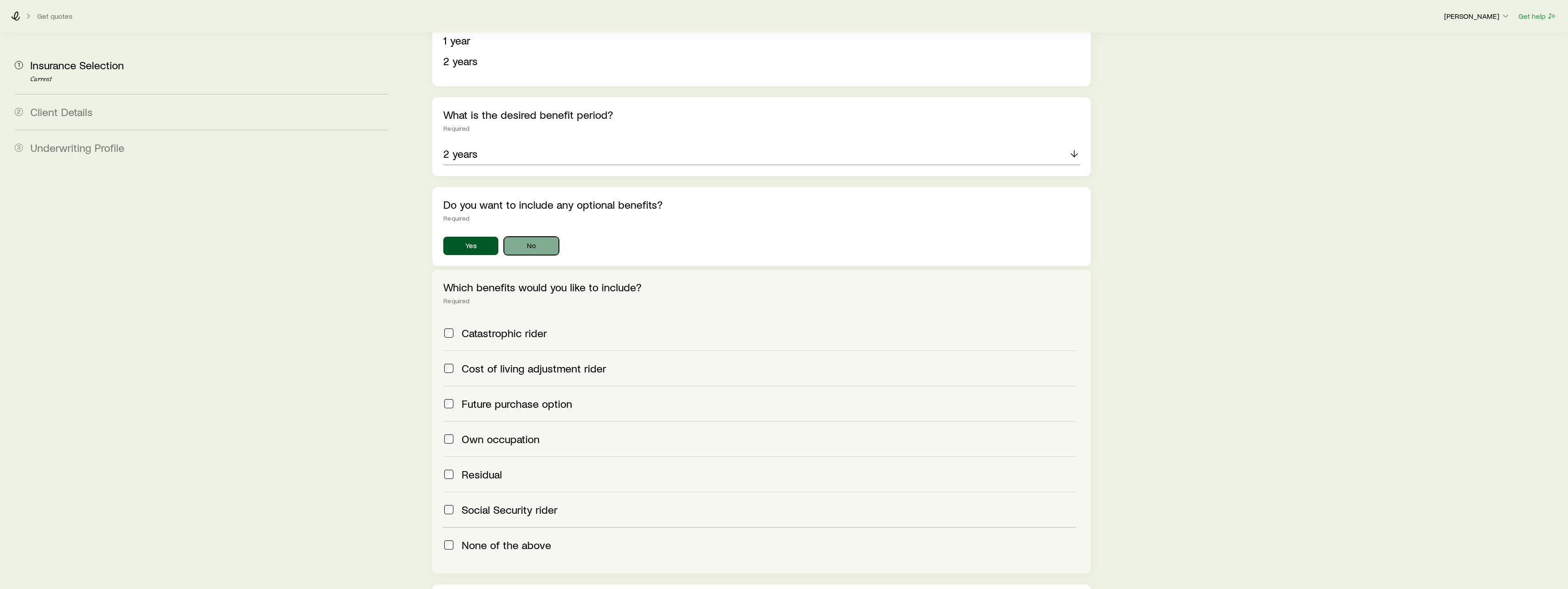
click at [548, 236] on button "No" at bounding box center [531, 246] width 55 height 18
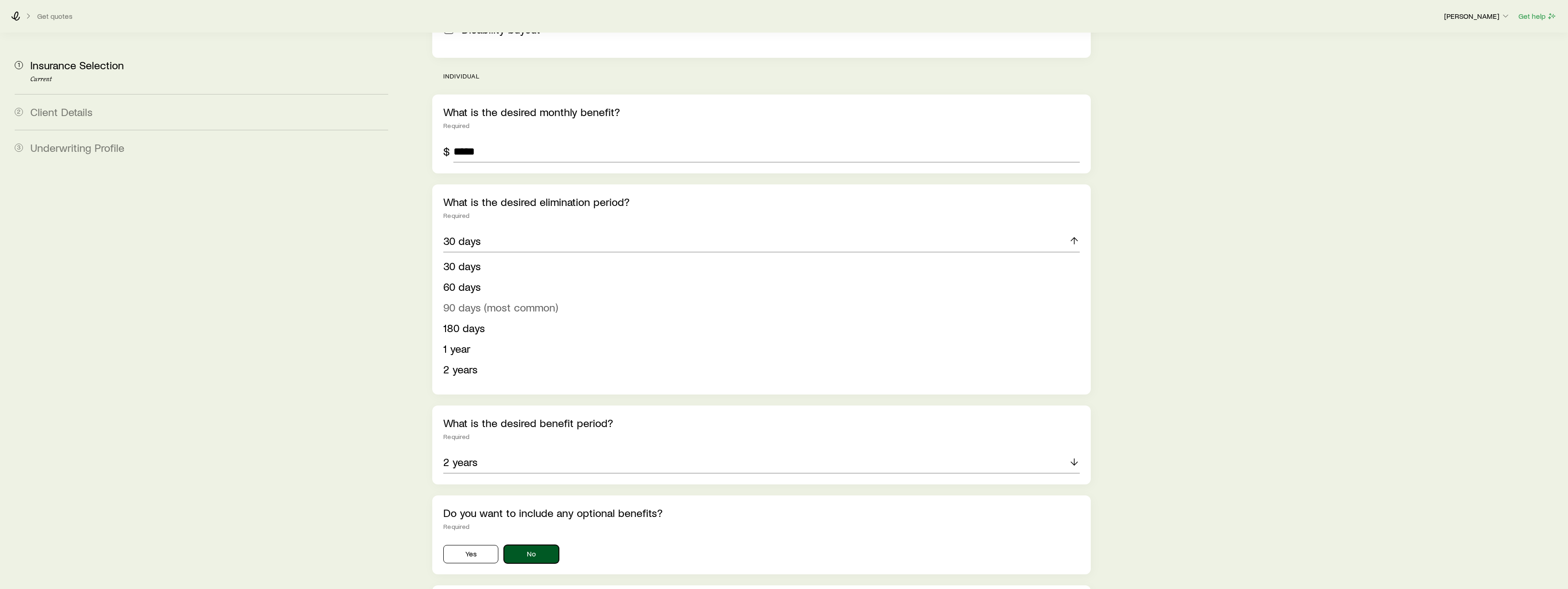
scroll to position [578, 0]
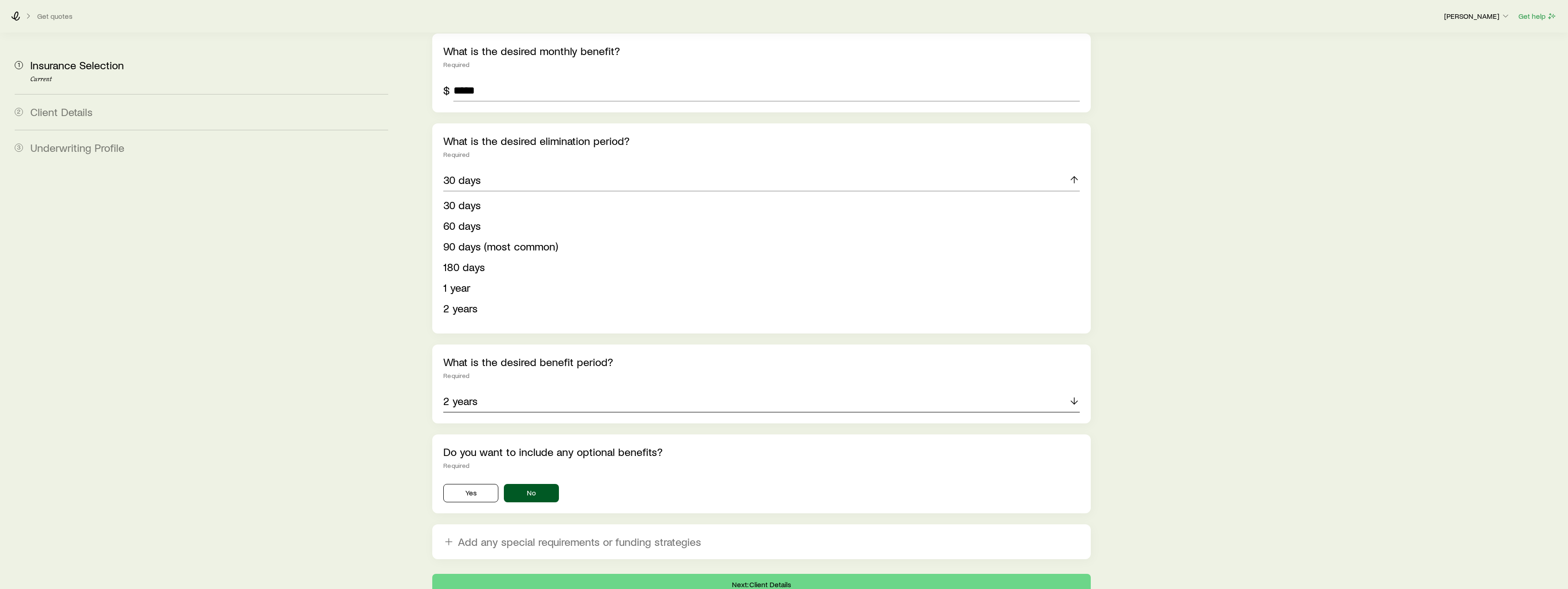
click at [1070, 395] on icon at bounding box center [1074, 401] width 11 height 11
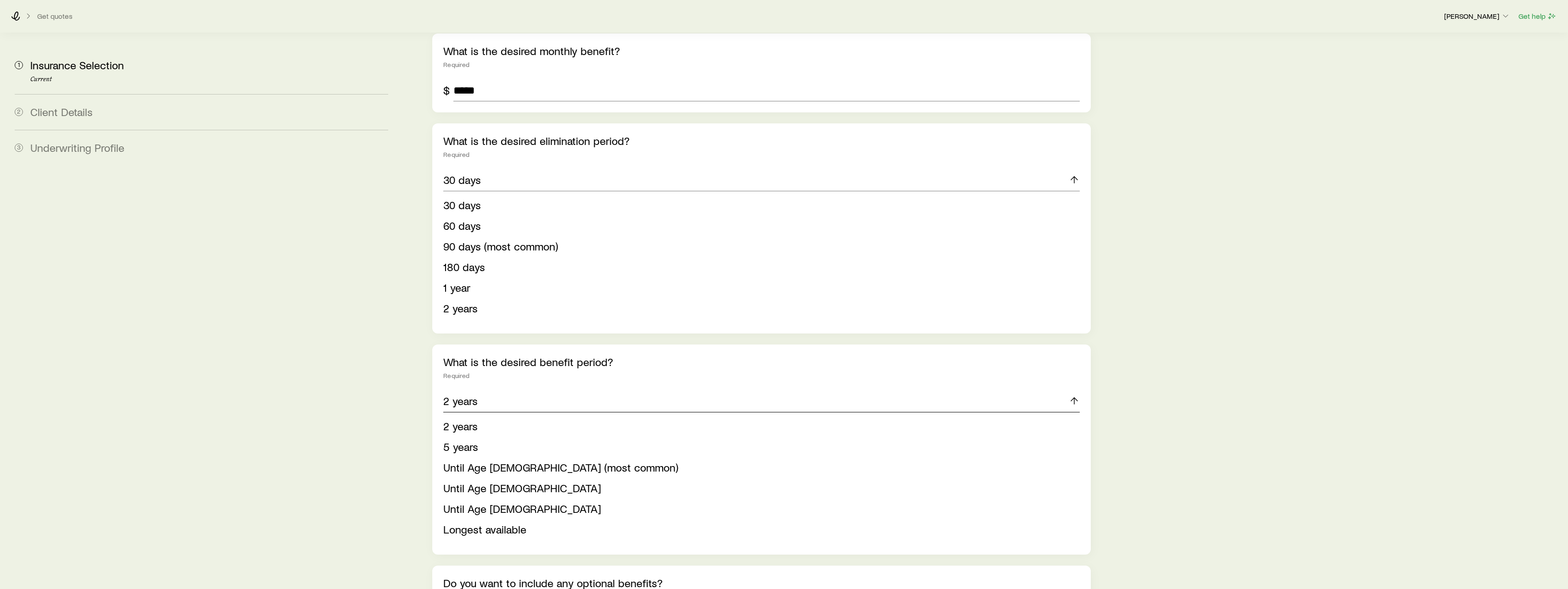
click at [1072, 395] on icon at bounding box center [1074, 401] width 11 height 11
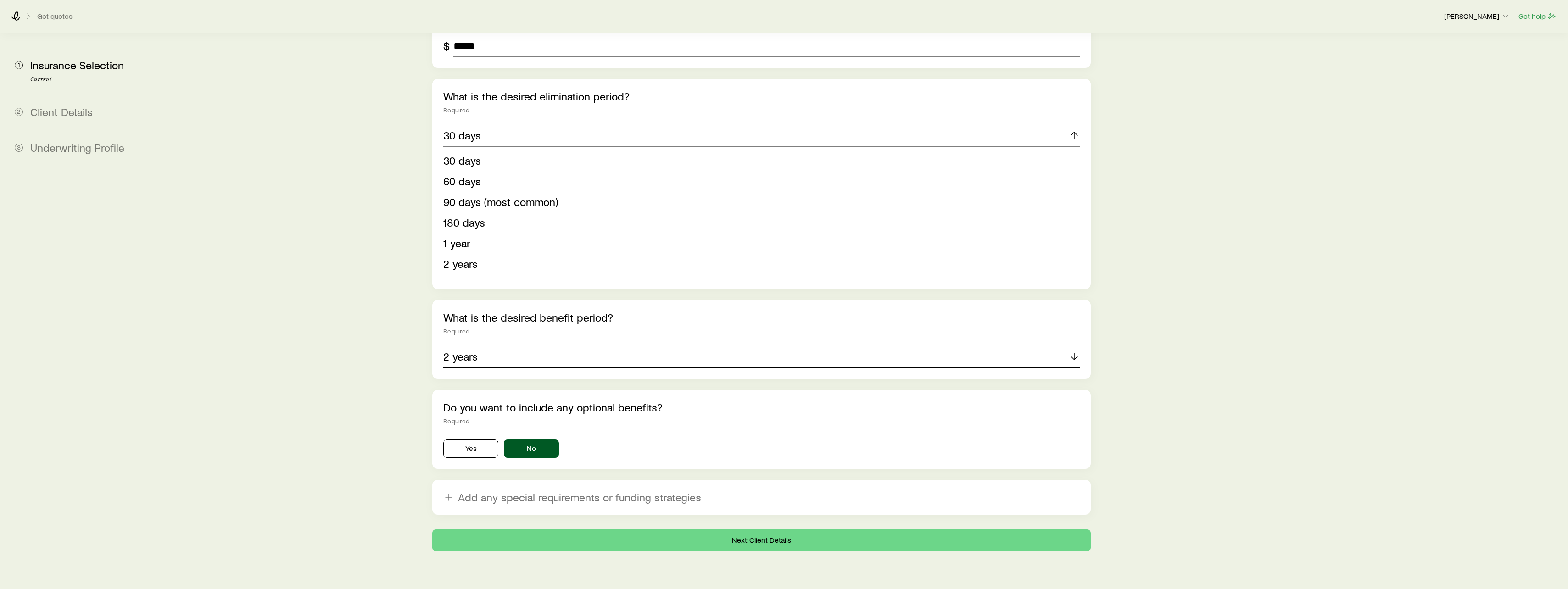
scroll to position [624, 0]
click at [774, 529] on button "Next: Client Details" at bounding box center [761, 539] width 658 height 22
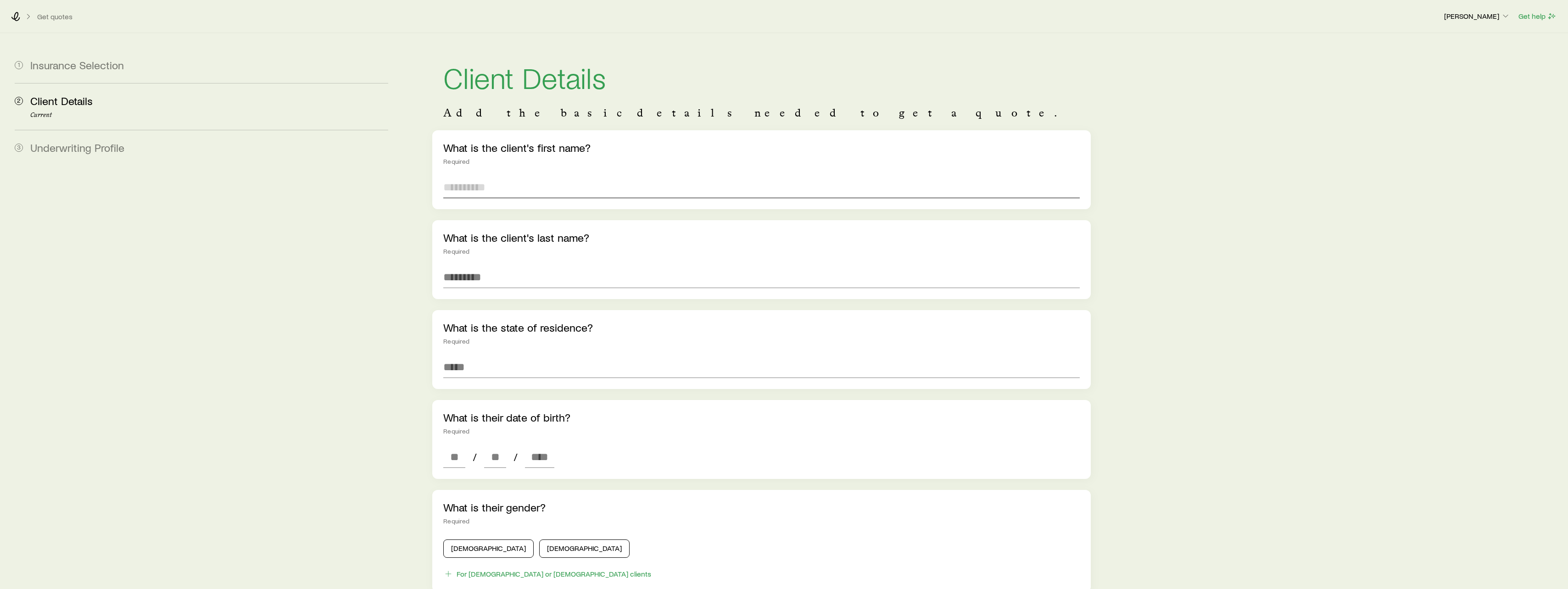
click at [511, 183] on input "text" at bounding box center [761, 187] width 636 height 22
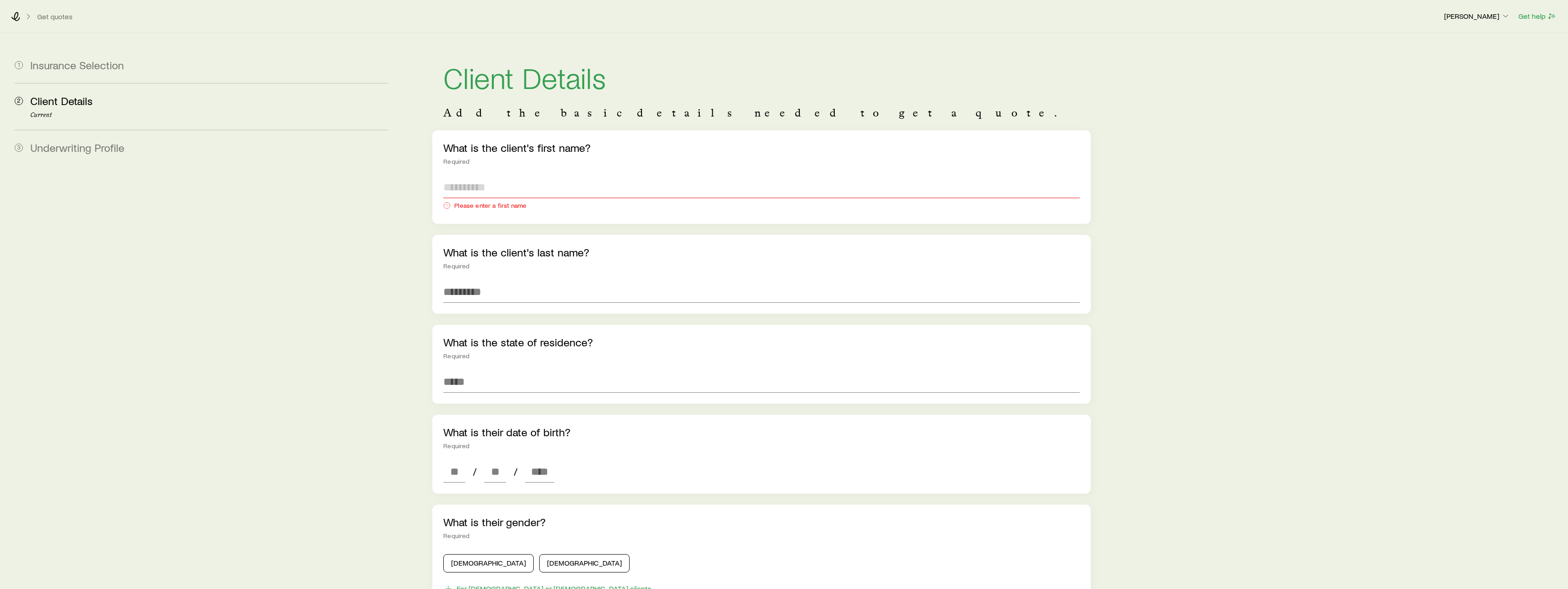
paste input "**********"
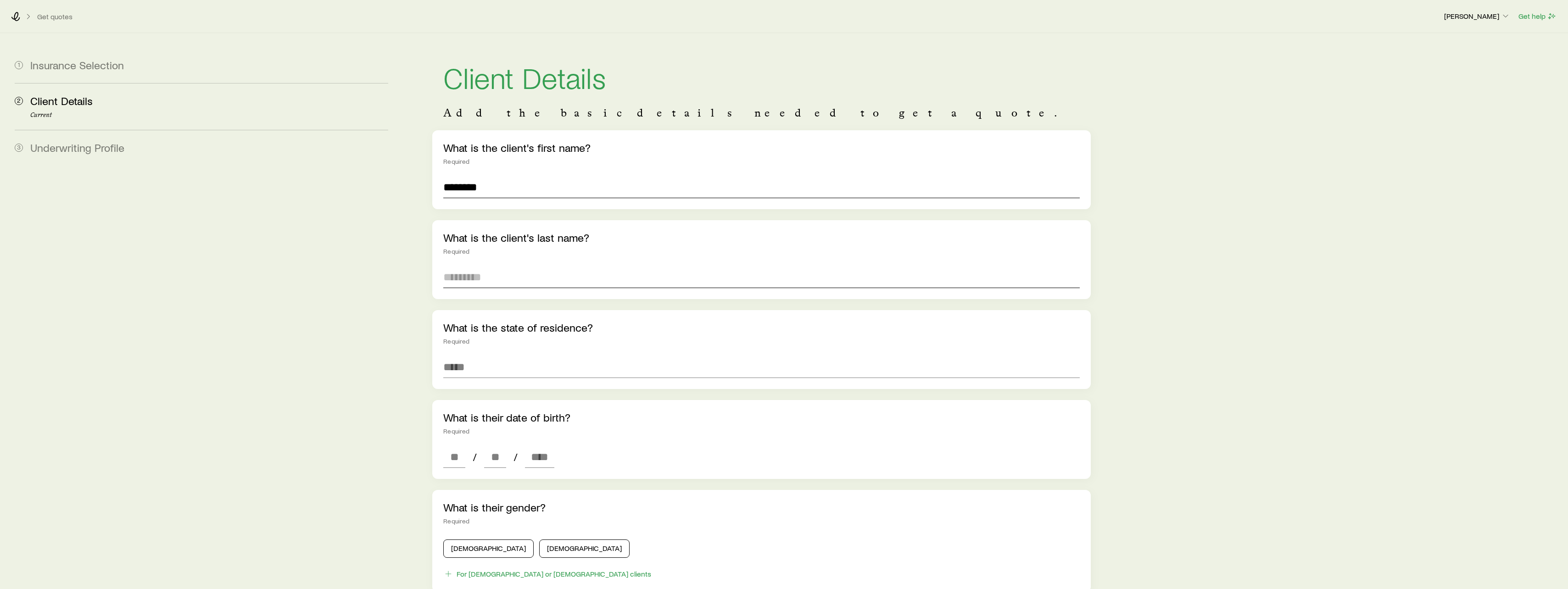
type input "******"
paste input "**********"
type input "**********"
click at [570, 376] on input at bounding box center [761, 367] width 636 height 22
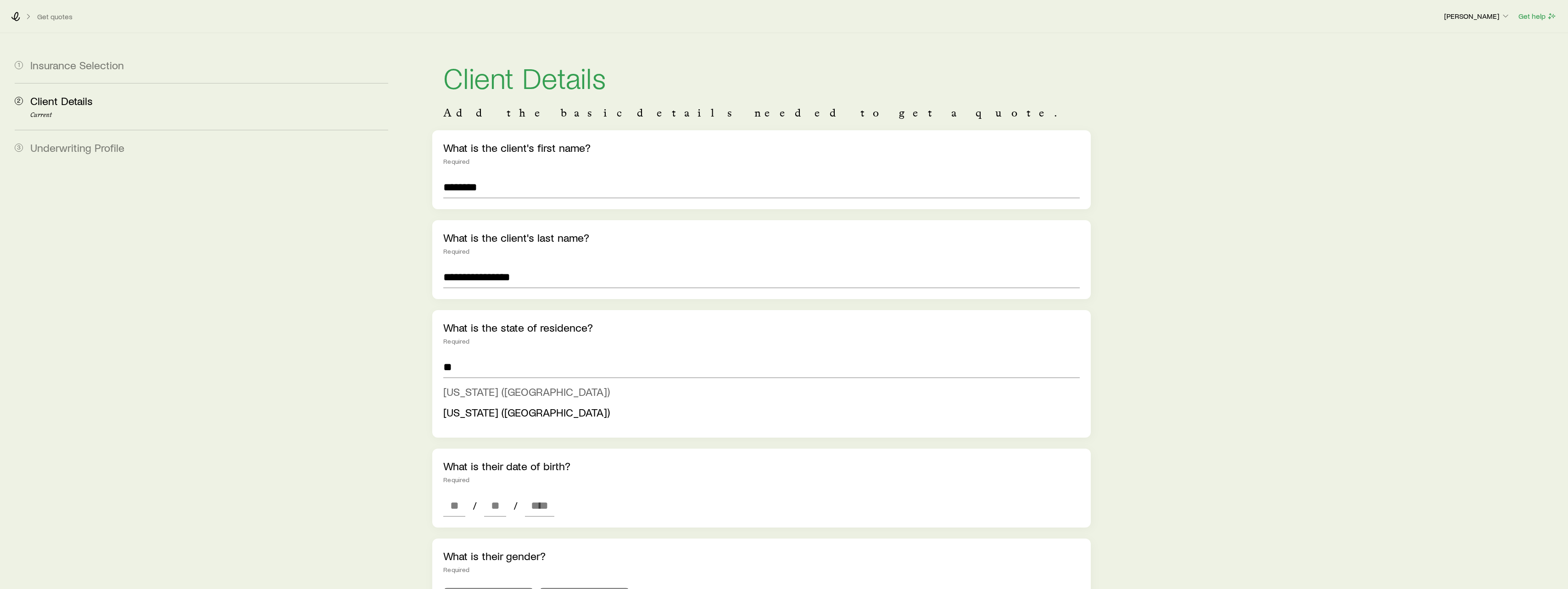
click at [489, 392] on span "[US_STATE] ([GEOGRAPHIC_DATA])" at bounding box center [526, 392] width 166 height 13
type input "**********"
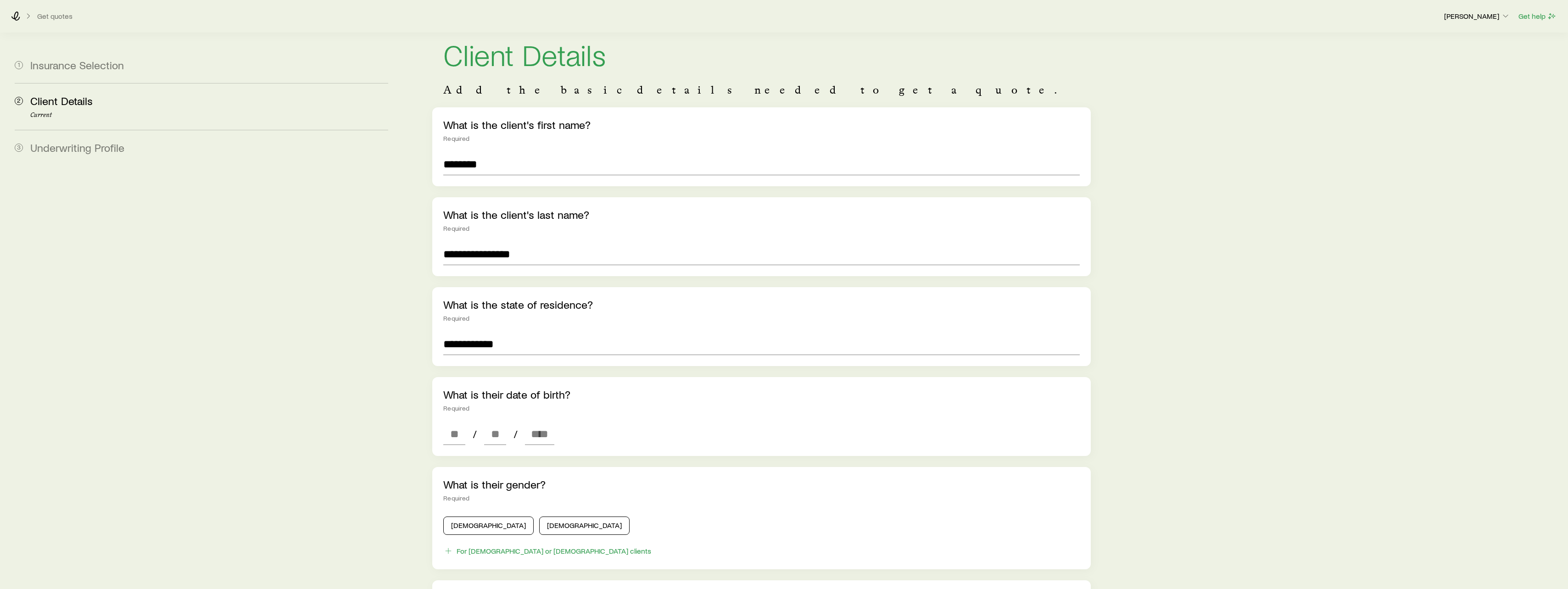
scroll to position [46, 0]
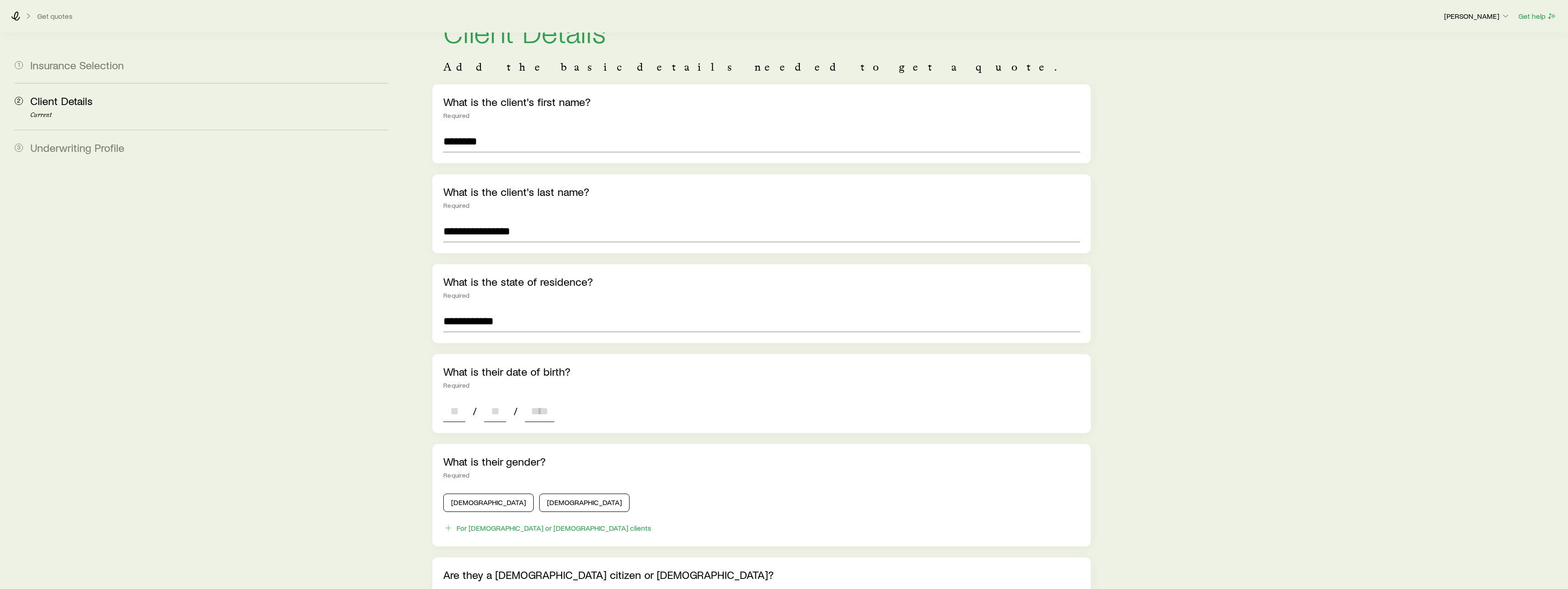
click at [460, 411] on input at bounding box center [454, 411] width 22 height 22
type input "**"
type input "****"
type input "*"
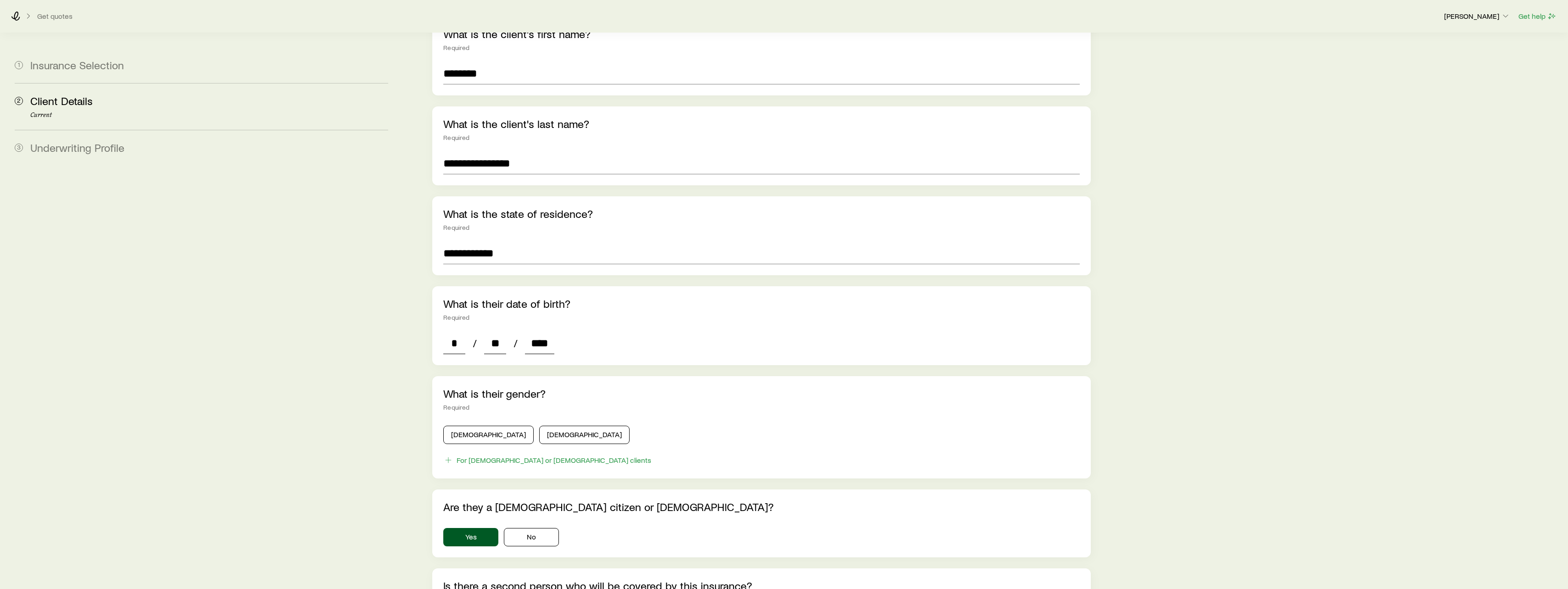
scroll to position [137, 0]
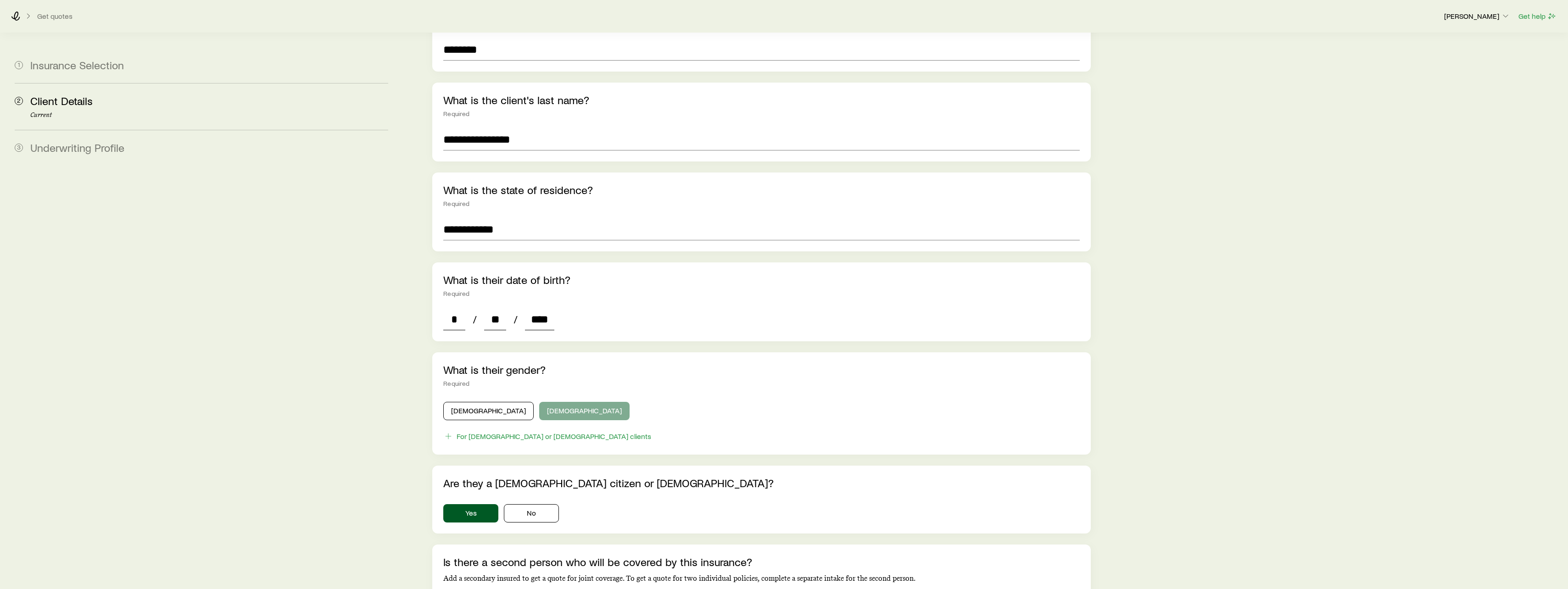
type input "****"
click at [539, 415] on button "[DEMOGRAPHIC_DATA]" at bounding box center [584, 411] width 90 height 18
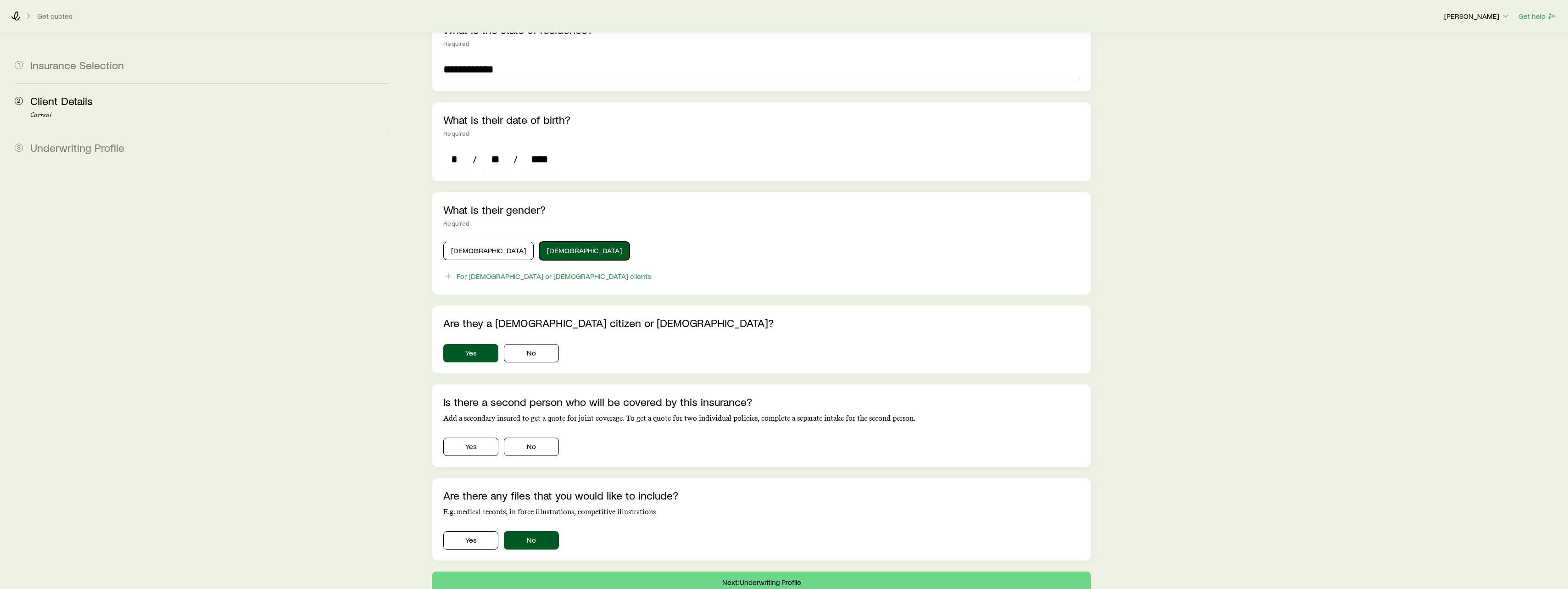
scroll to position [354, 0]
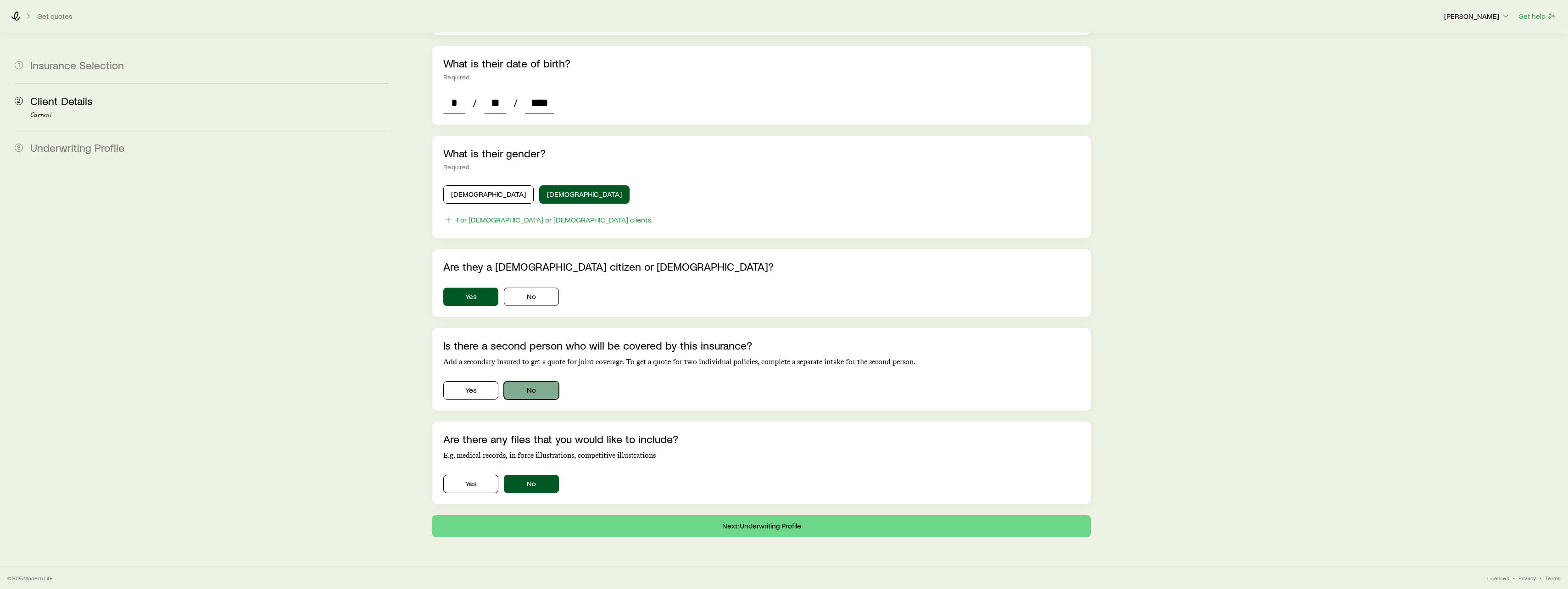
click at [540, 389] on button "No" at bounding box center [531, 390] width 55 height 18
click at [794, 528] on button "Next: Underwriting Profile" at bounding box center [761, 526] width 658 height 22
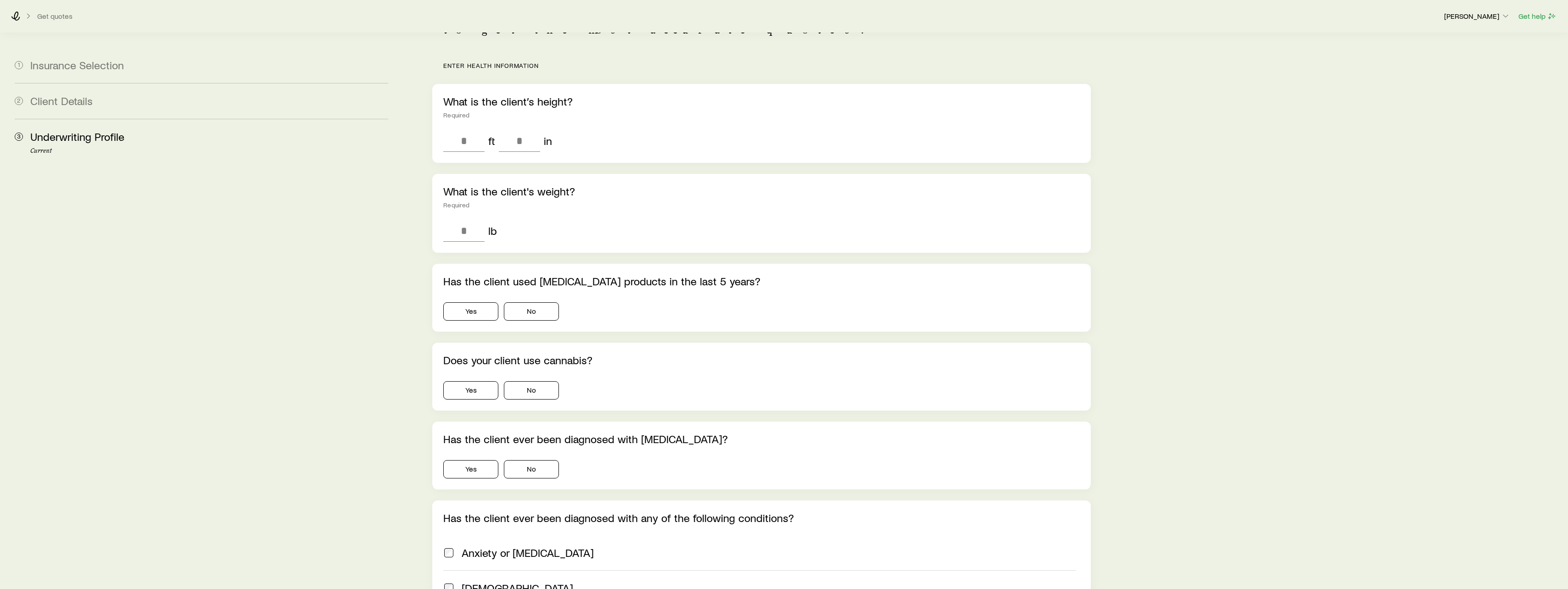
scroll to position [46, 0]
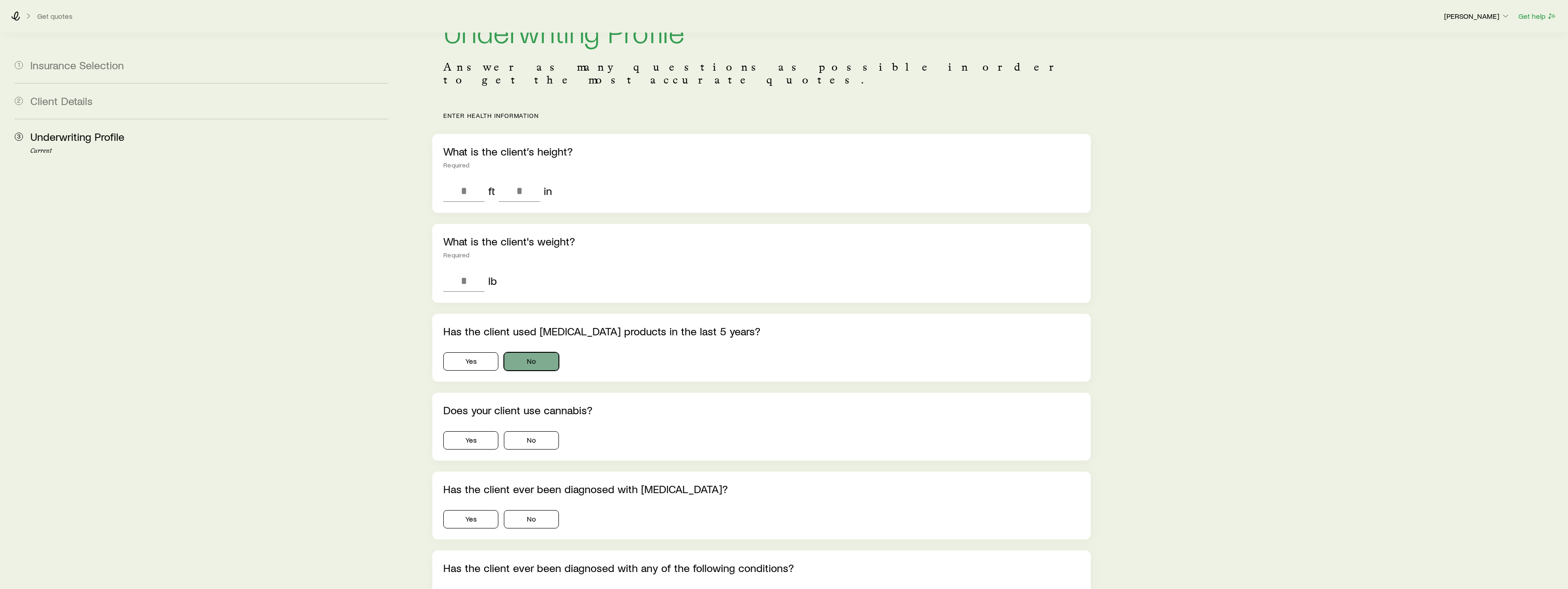
click at [520, 352] on button "No" at bounding box center [531, 361] width 55 height 18
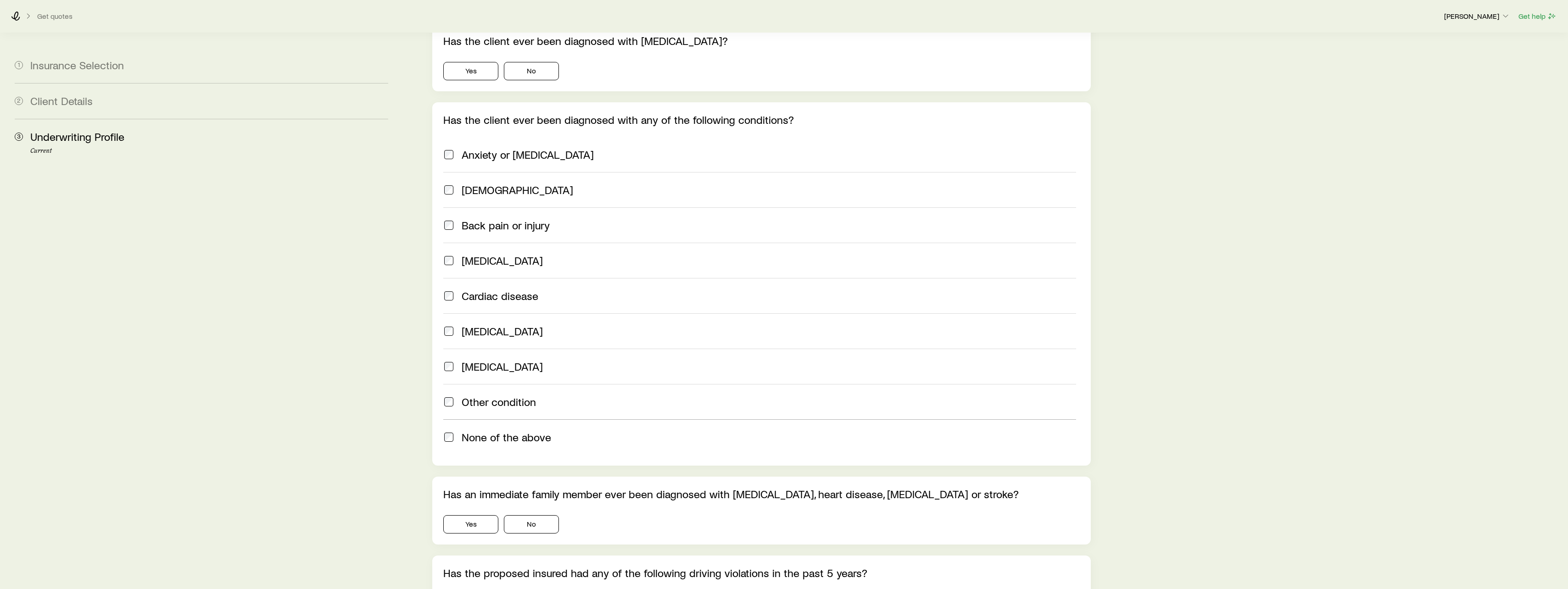
scroll to position [275, 0]
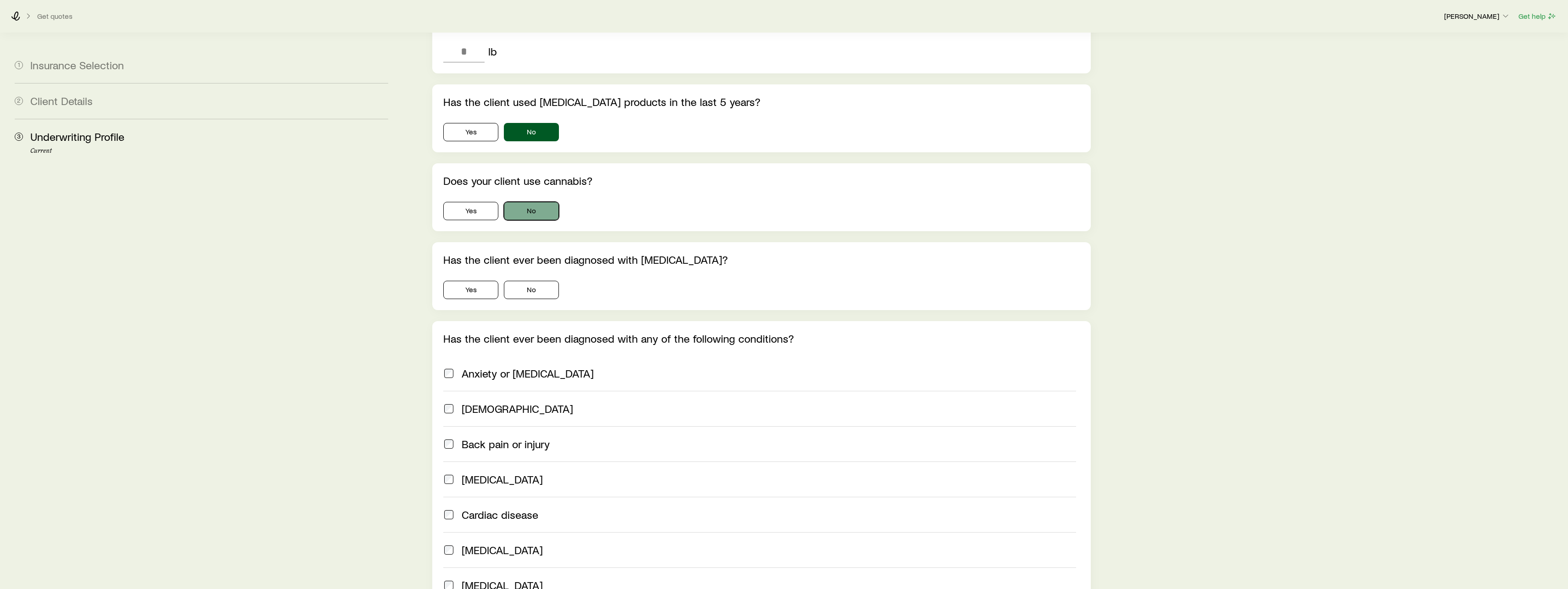
click at [539, 202] on button "No" at bounding box center [531, 211] width 55 height 18
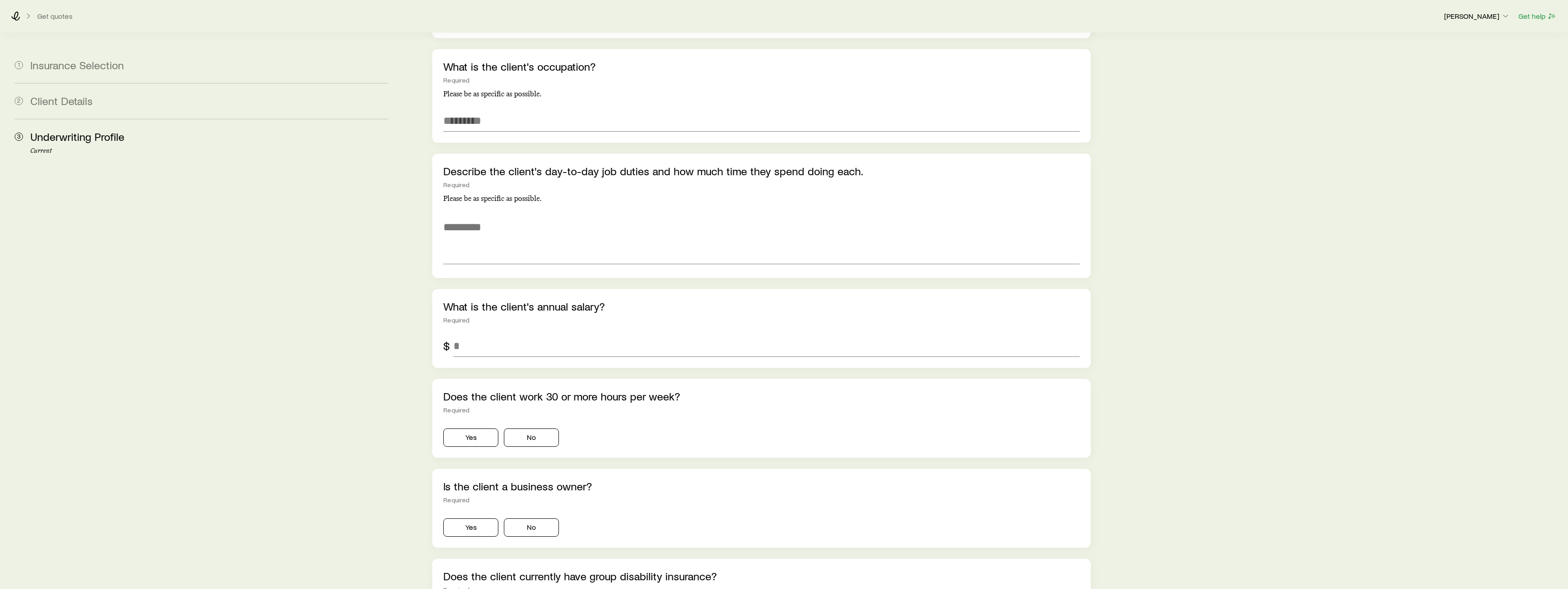
scroll to position [1376, 0]
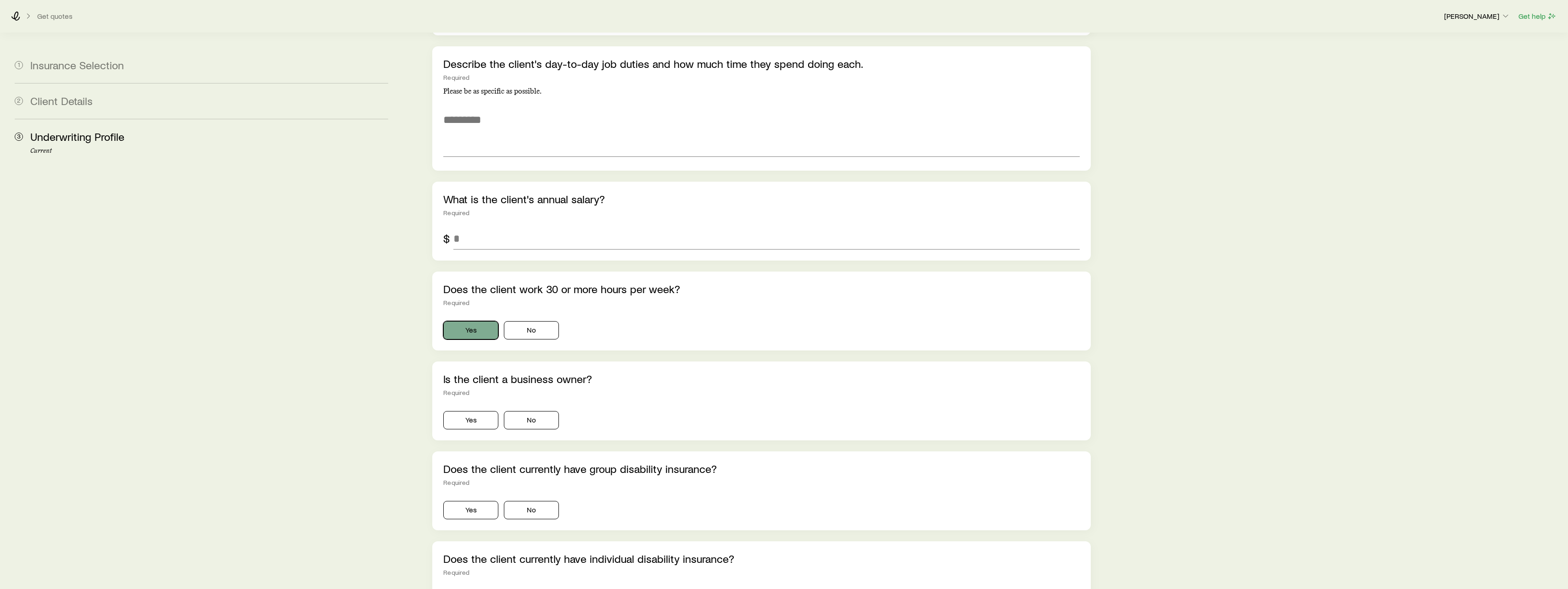
click at [476, 321] on button "Yes" at bounding box center [471, 330] width 55 height 18
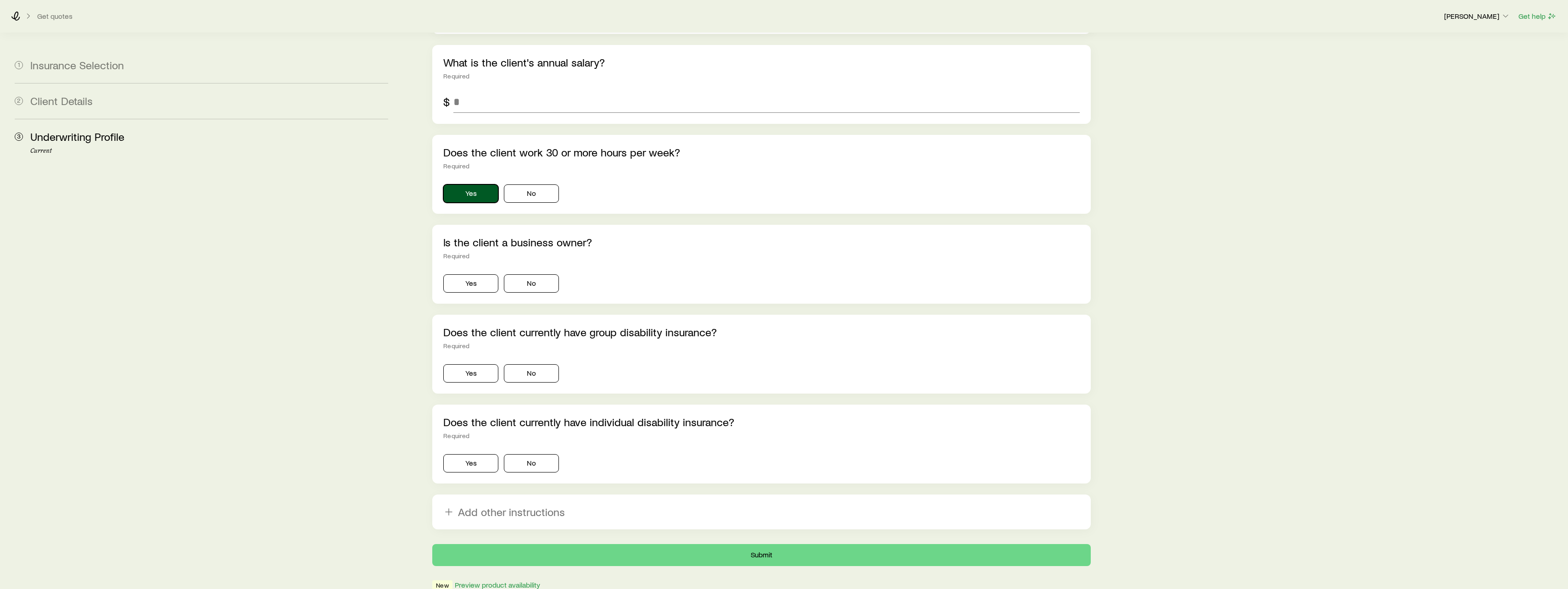
scroll to position [1513, 0]
click at [550, 363] on button "No" at bounding box center [531, 372] width 55 height 18
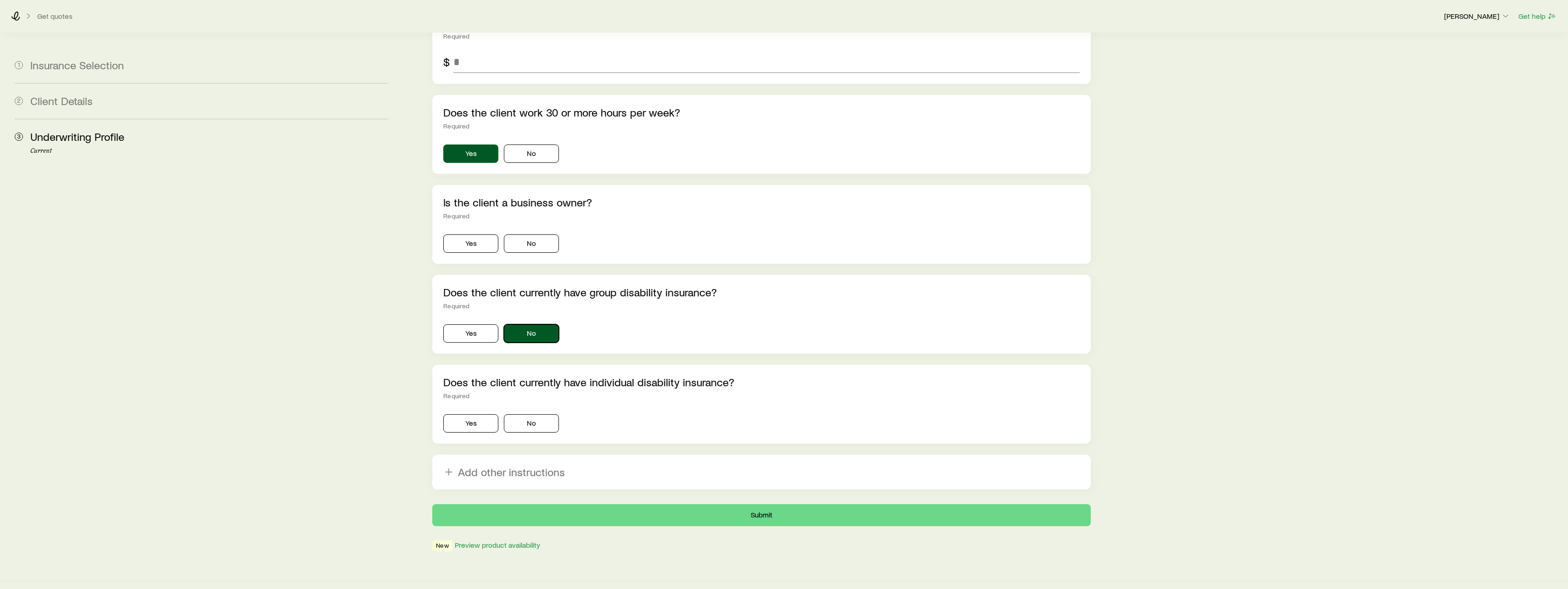
scroll to position [1554, 0]
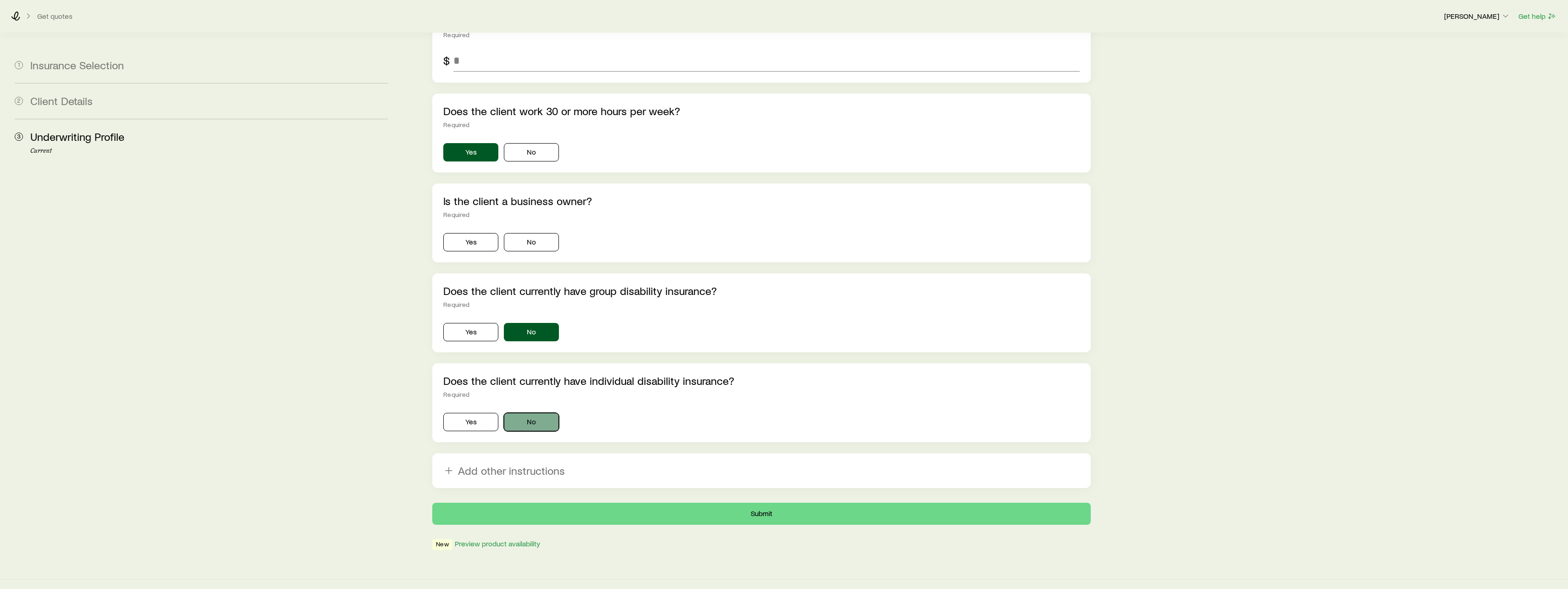
click at [536, 413] on button "No" at bounding box center [531, 422] width 55 height 18
